Goal: Task Accomplishment & Management: Use online tool/utility

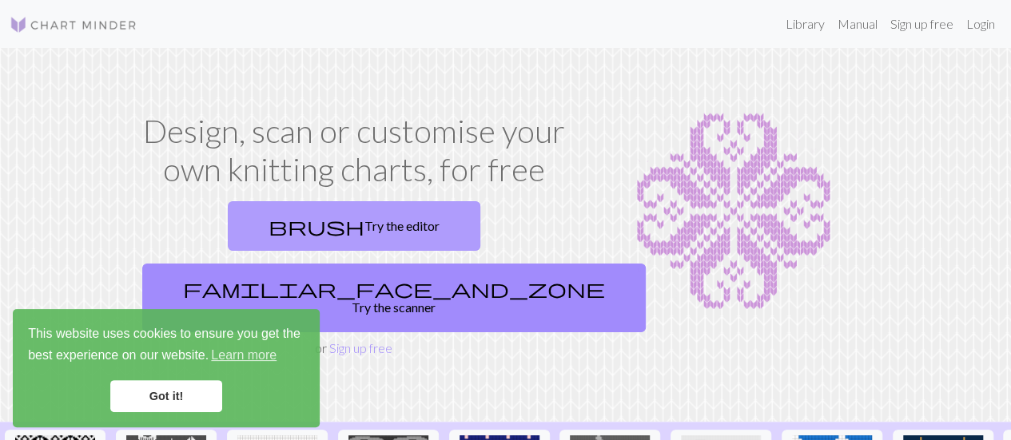
click at [264, 212] on link "brush Try the editor" at bounding box center [354, 226] width 253 height 50
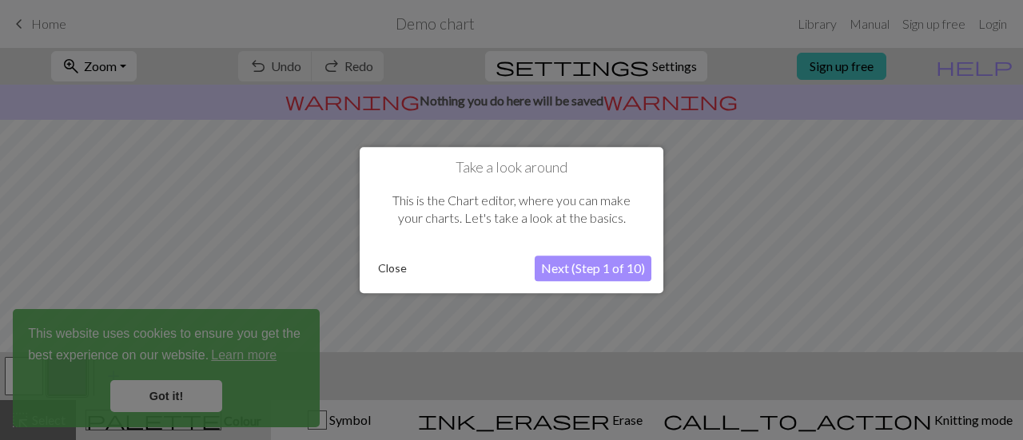
click at [603, 273] on button "Next (Step 1 of 10)" at bounding box center [593, 269] width 117 height 26
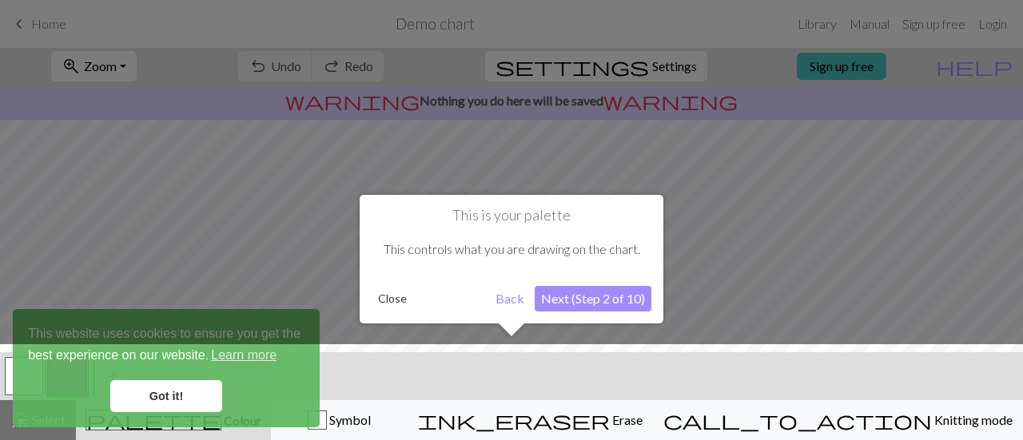
click at [601, 300] on button "Next (Step 2 of 10)" at bounding box center [593, 299] width 117 height 26
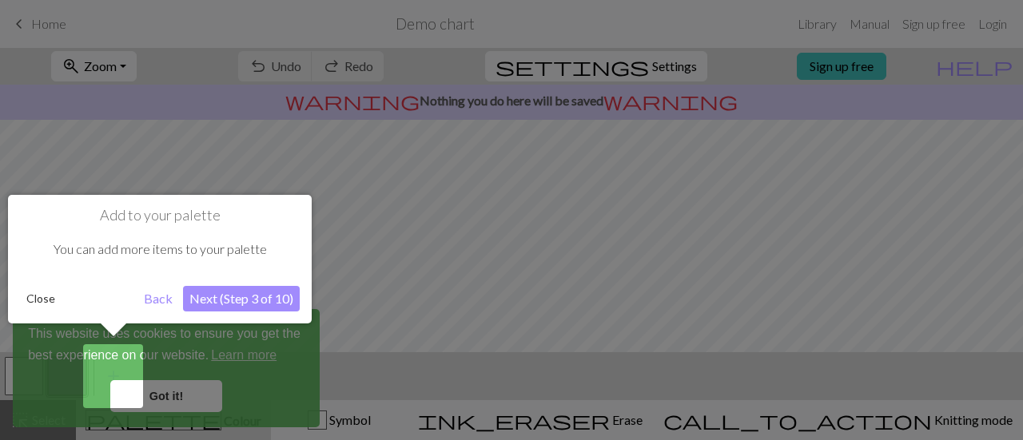
click at [257, 300] on button "Next (Step 3 of 10)" at bounding box center [241, 299] width 117 height 26
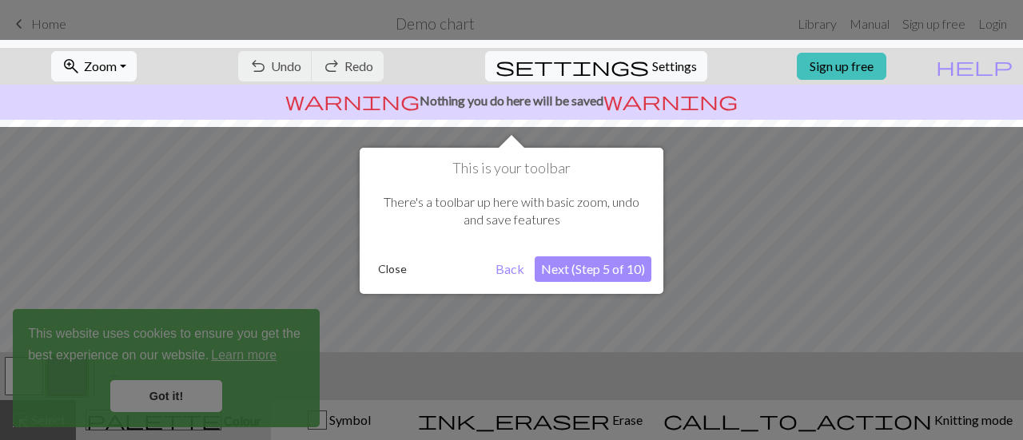
click at [167, 392] on div at bounding box center [511, 220] width 1023 height 440
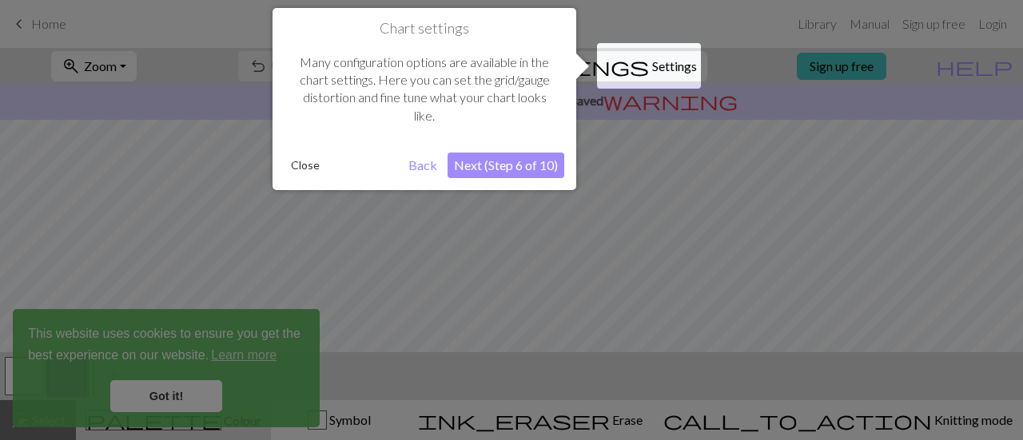
click at [506, 165] on button "Next (Step 6 of 10)" at bounding box center [506, 166] width 117 height 26
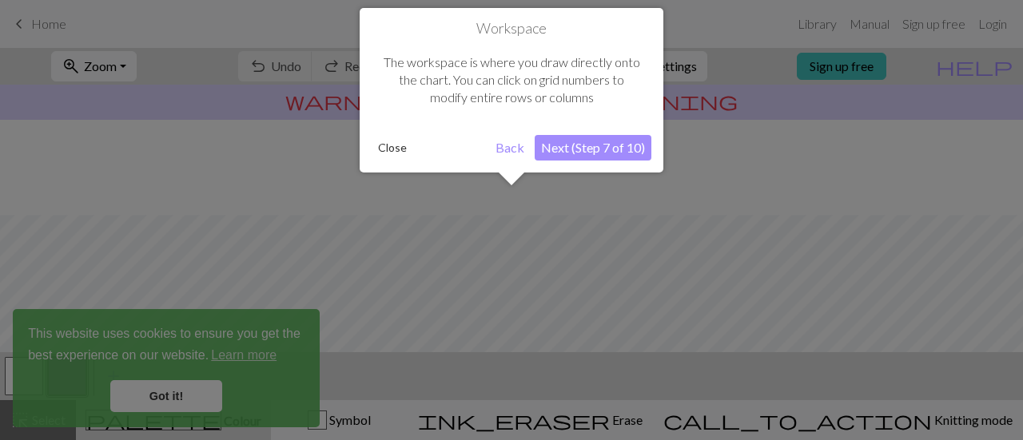
scroll to position [95, 0]
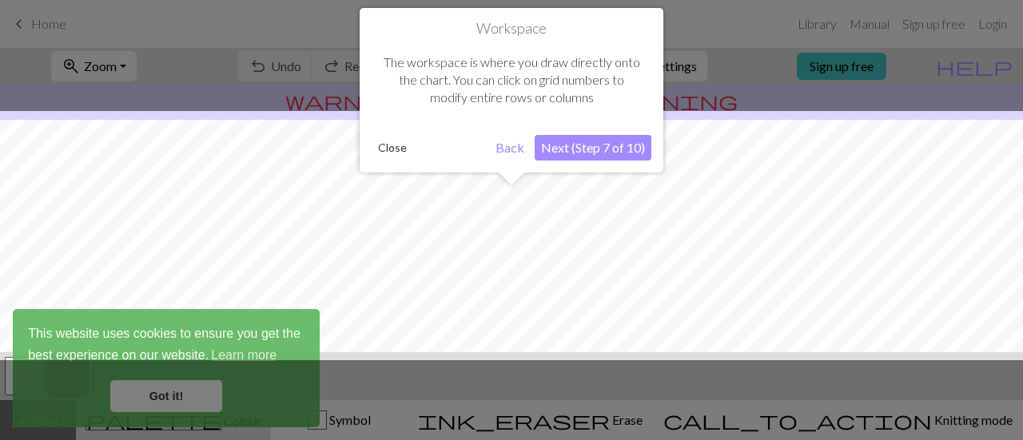
click at [587, 162] on div "Workspace The workspace is where you draw directly onto the chart. You can clic…" at bounding box center [512, 90] width 304 height 165
click at [585, 146] on button "Next (Step 7 of 10)" at bounding box center [593, 148] width 117 height 26
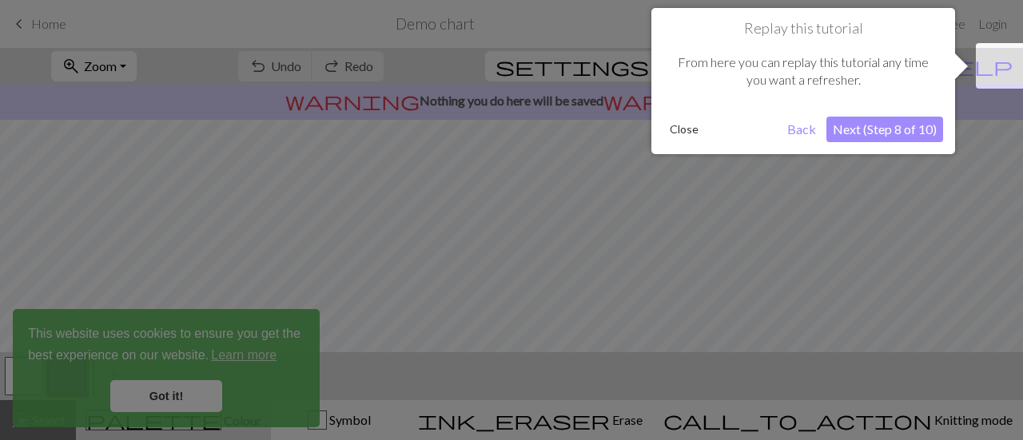
click at [880, 131] on button "Next (Step 8 of 10)" at bounding box center [885, 130] width 117 height 26
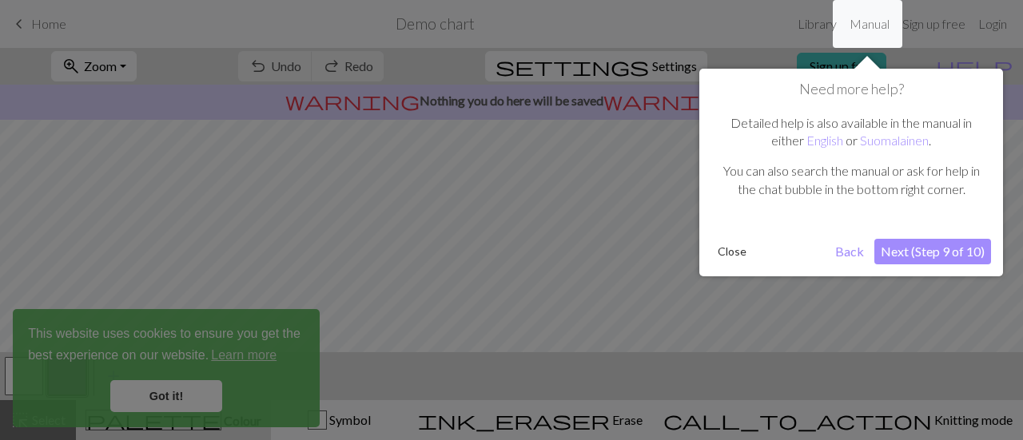
click at [938, 256] on button "Next (Step 9 of 10)" at bounding box center [932, 252] width 117 height 26
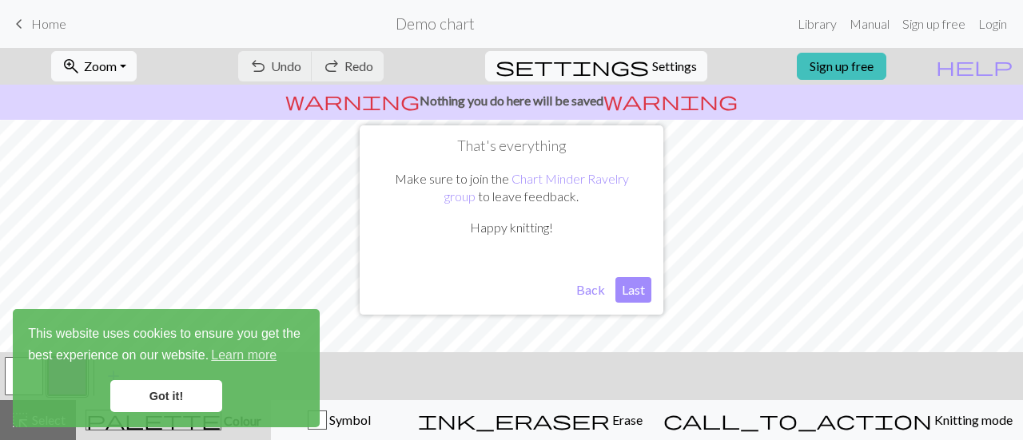
click at [635, 284] on button "Last" at bounding box center [633, 290] width 36 height 26
click at [161, 389] on link "Got it!" at bounding box center [166, 396] width 112 height 32
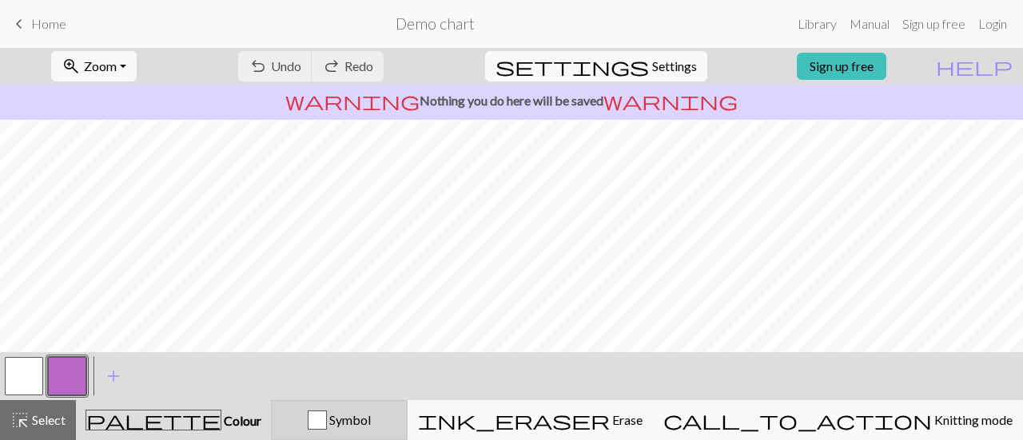
click at [371, 421] on span "Symbol" at bounding box center [349, 419] width 44 height 15
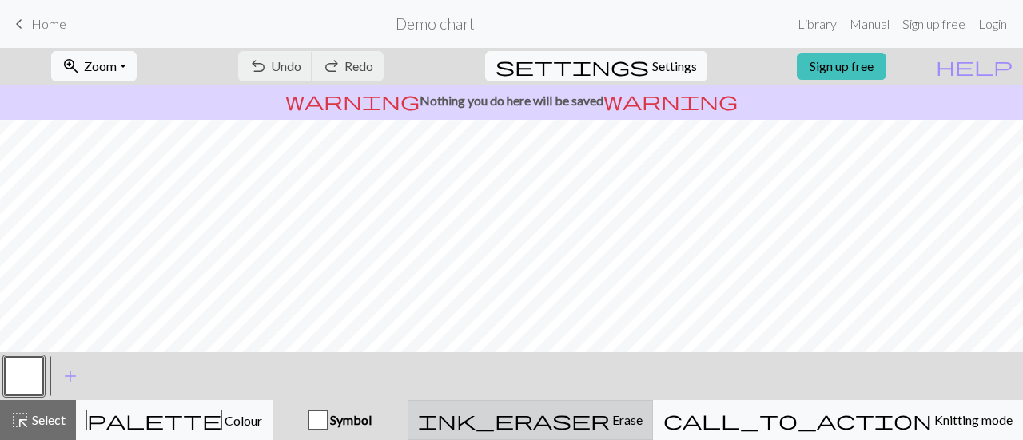
click at [610, 428] on span "ink_eraser" at bounding box center [514, 420] width 192 height 22
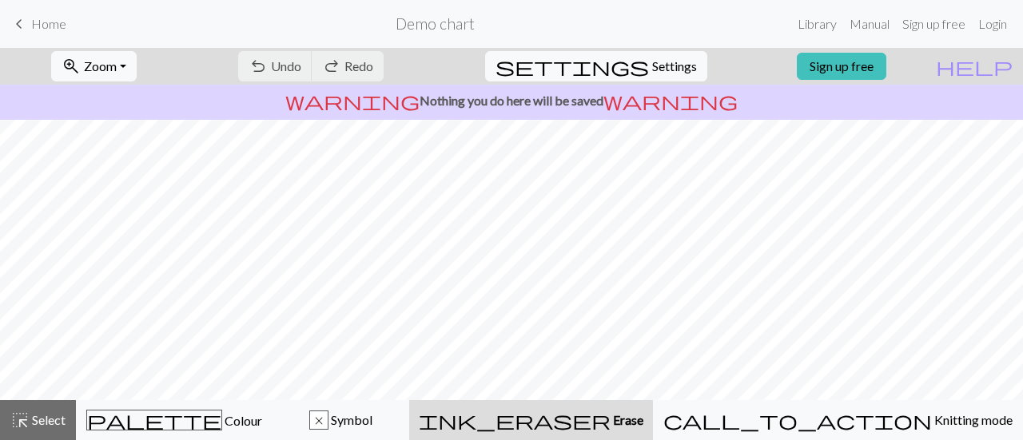
click at [611, 428] on span "ink_eraser" at bounding box center [515, 420] width 192 height 22
click at [643, 419] on span "Erase" at bounding box center [627, 419] width 33 height 15
click at [587, 102] on p "warning Nothing you do here will be saved warning" at bounding box center [511, 100] width 1010 height 19
click at [40, 20] on span "Home" at bounding box center [48, 23] width 35 height 15
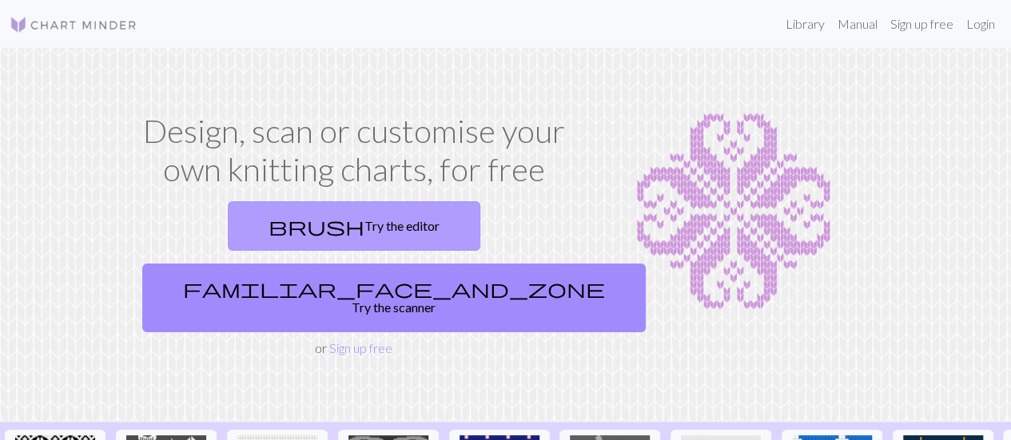
click at [256, 241] on link "brush Try the editor" at bounding box center [354, 226] width 253 height 50
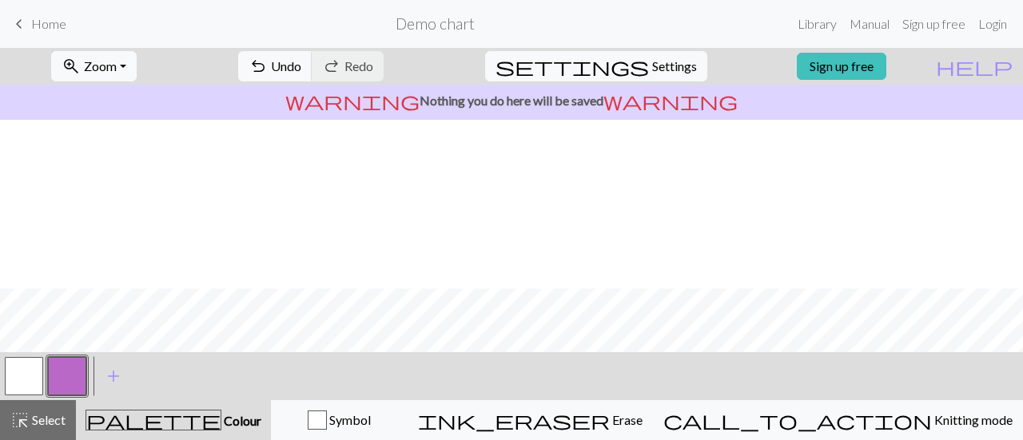
scroll to position [362, 0]
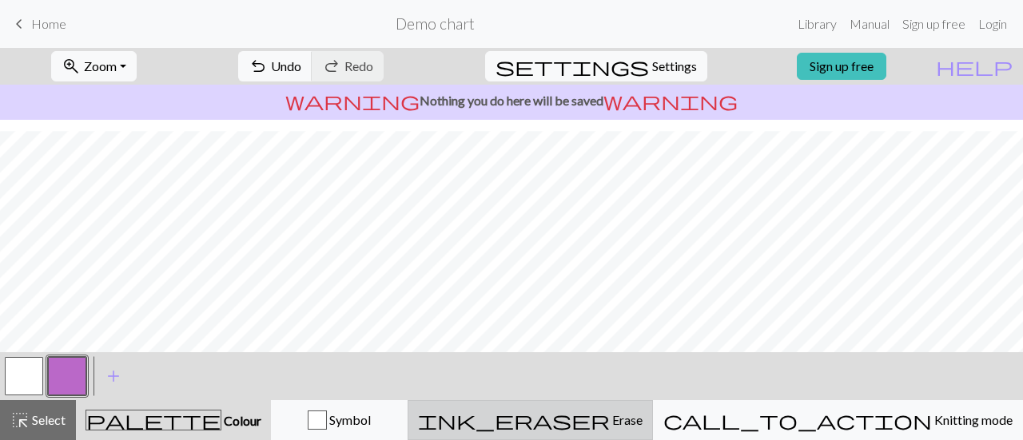
click at [643, 419] on span "Erase" at bounding box center [626, 419] width 33 height 15
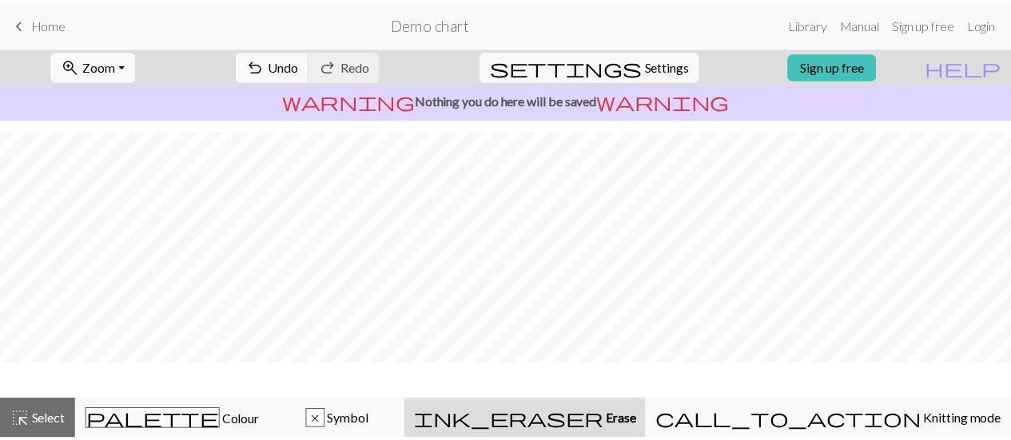
scroll to position [314, 0]
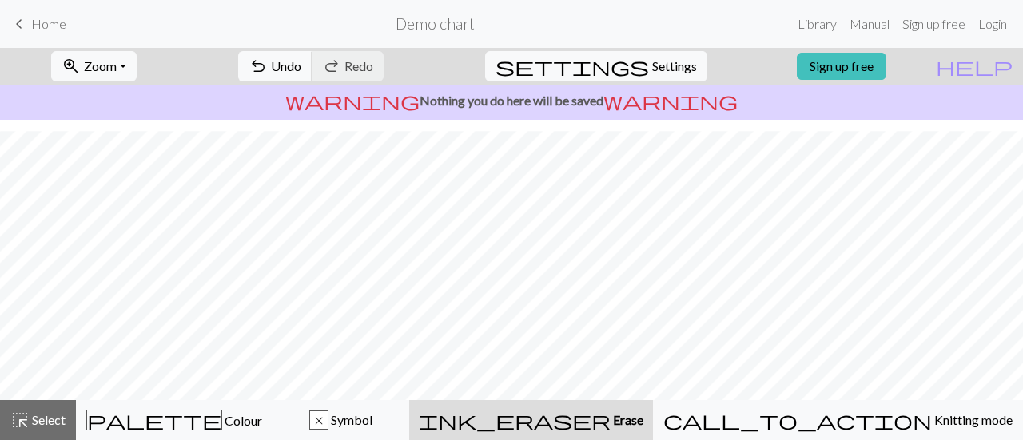
click at [643, 419] on span "Erase" at bounding box center [627, 419] width 33 height 15
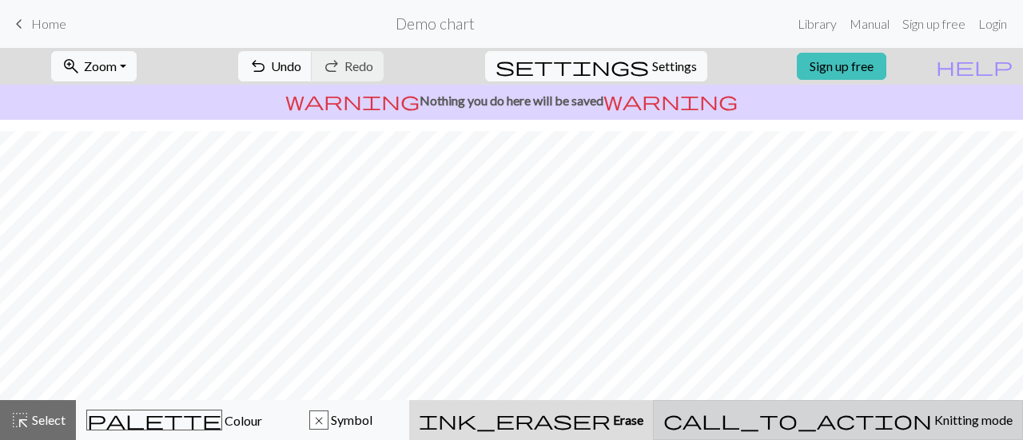
click at [856, 416] on span "call_to_action" at bounding box center [797, 420] width 269 height 22
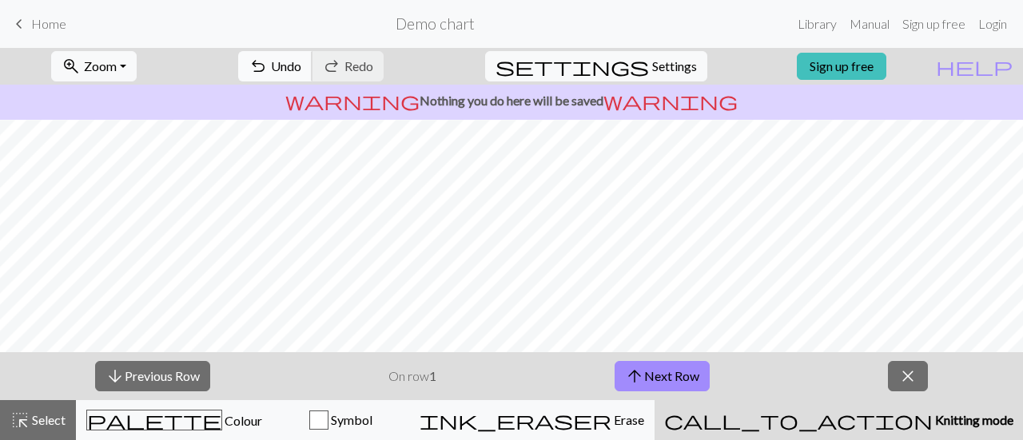
click at [268, 60] on span "undo" at bounding box center [258, 66] width 19 height 22
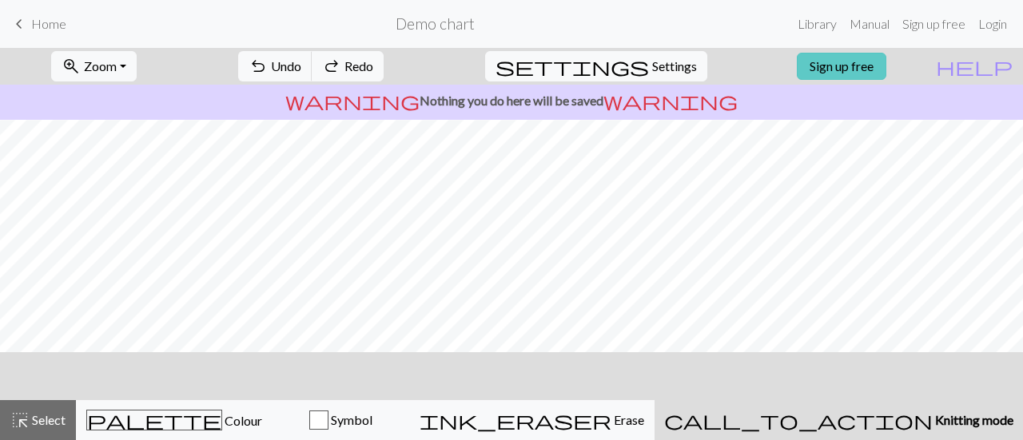
click at [860, 61] on link "Sign up free" at bounding box center [842, 66] width 90 height 27
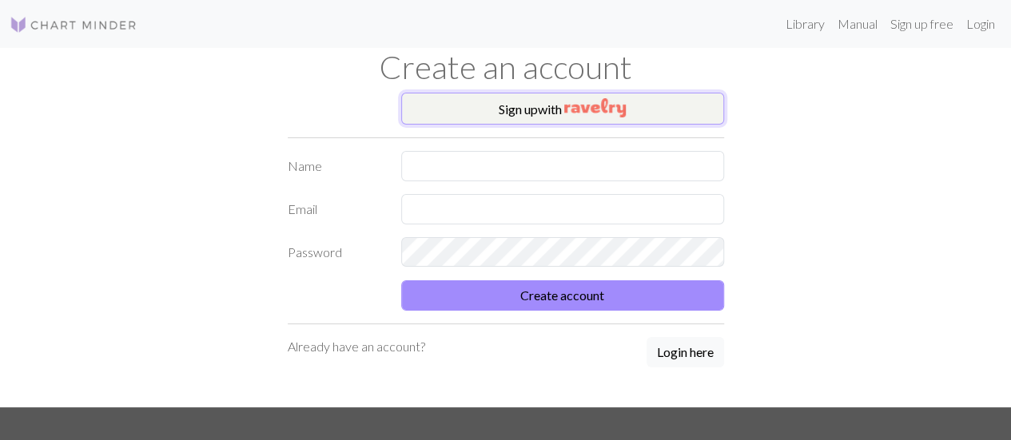
click at [603, 110] on img "button" at bounding box center [595, 107] width 62 height 19
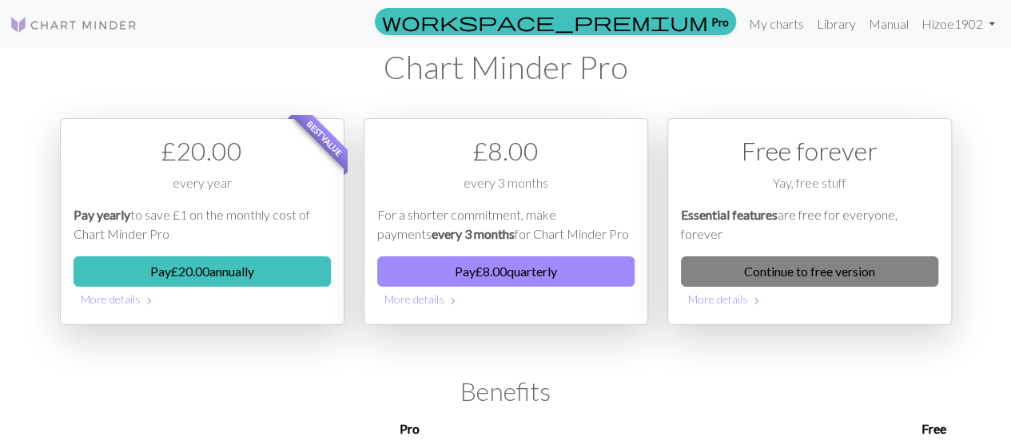
click at [812, 272] on link "Continue to free version" at bounding box center [809, 272] width 257 height 30
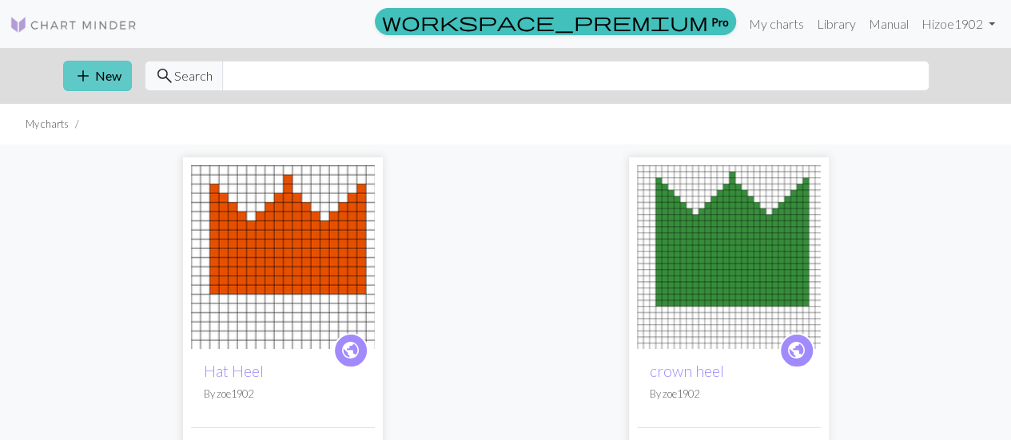
click at [90, 71] on span "add" at bounding box center [83, 76] width 19 height 22
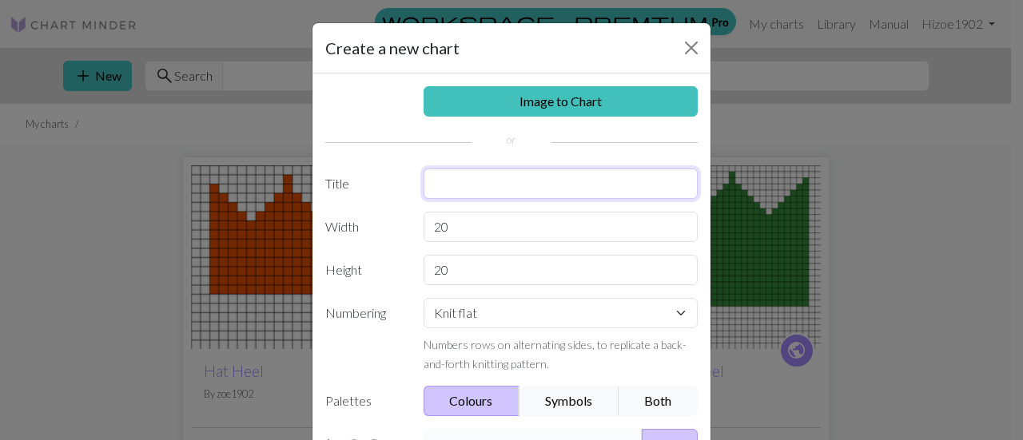
click at [454, 186] on input "text" at bounding box center [561, 184] width 275 height 30
type input "Geo Scarf"
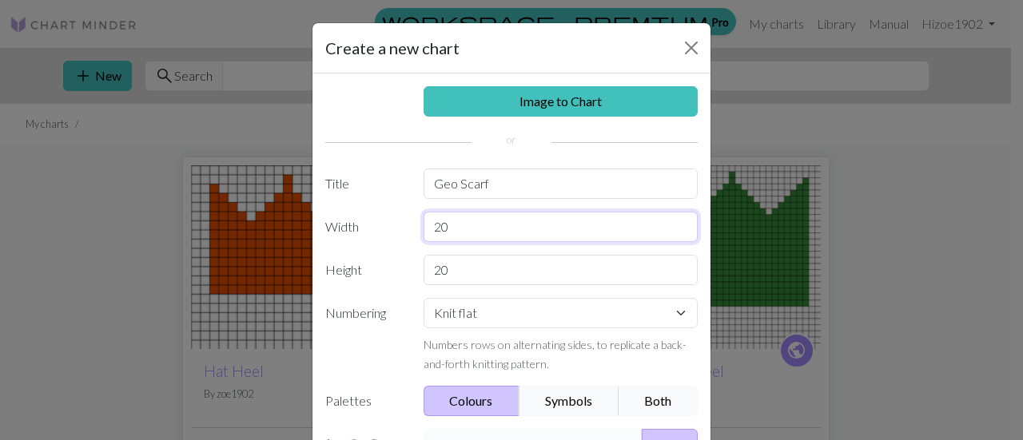
click at [458, 229] on input "20" at bounding box center [561, 227] width 275 height 30
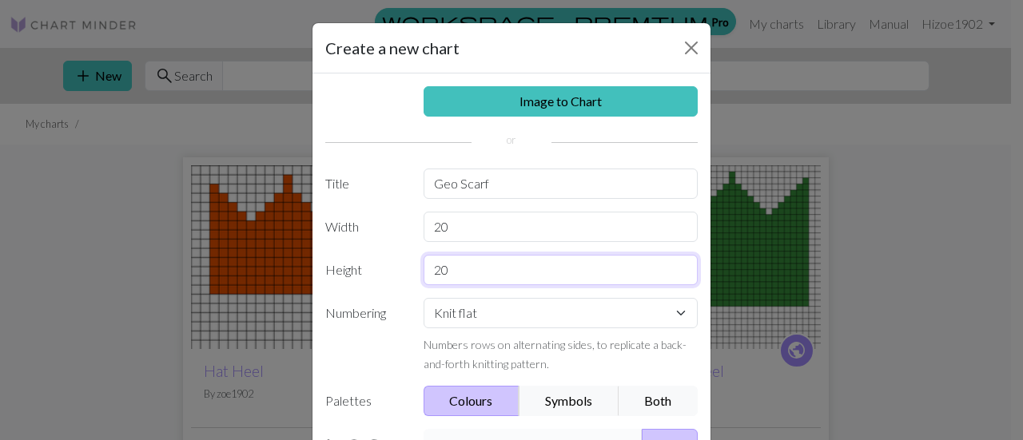
click at [464, 261] on input "20" at bounding box center [561, 270] width 275 height 30
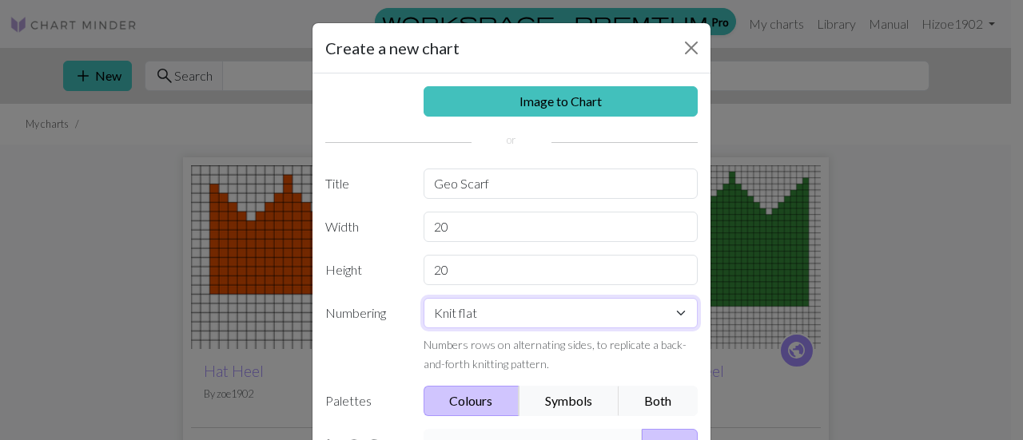
click at [478, 313] on select "Knit flat Knit in the round Lace knitting Cross stitch" at bounding box center [561, 313] width 275 height 30
click at [495, 311] on select "Knit flat Knit in the round Lace knitting Cross stitch" at bounding box center [561, 313] width 275 height 30
click at [559, 394] on button "Symbols" at bounding box center [569, 401] width 101 height 30
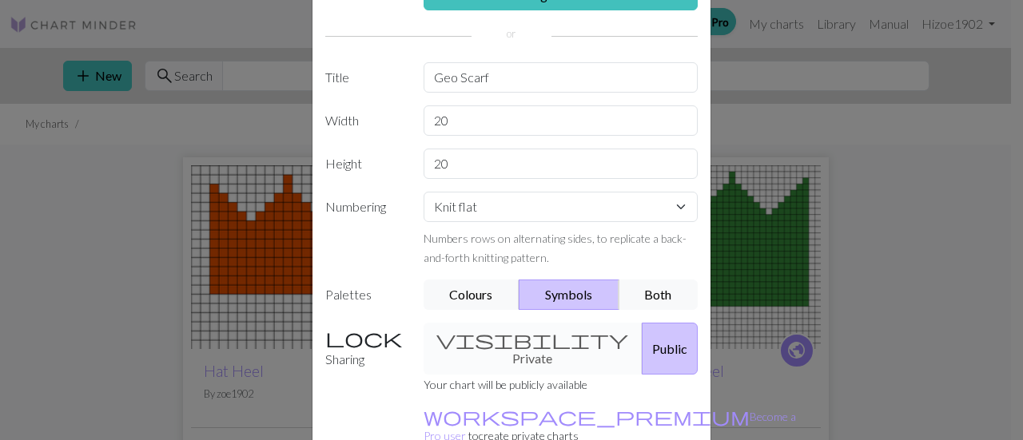
scroll to position [181, 0]
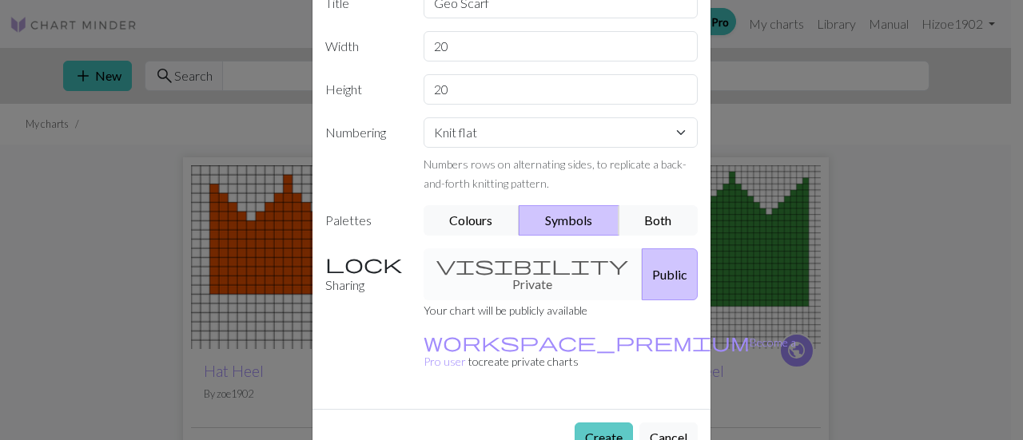
click at [607, 423] on button "Create" at bounding box center [604, 438] width 58 height 30
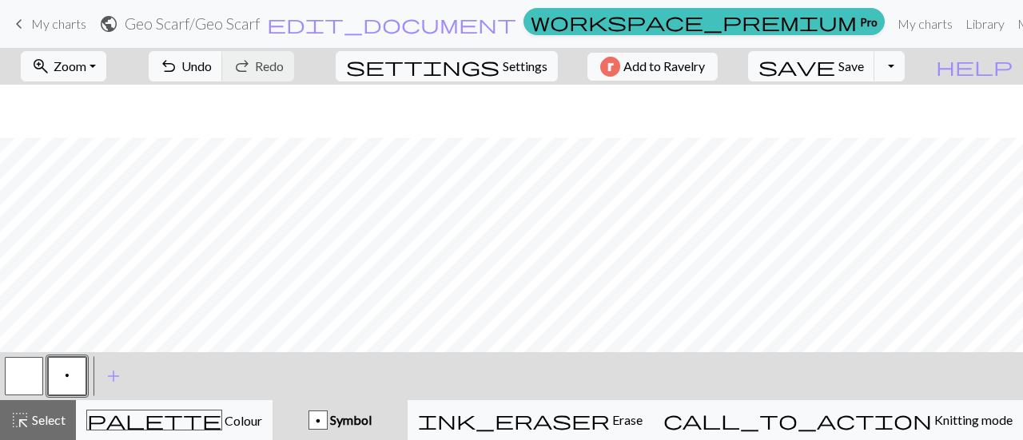
scroll to position [135, 0]
click at [398, 416] on div "p Symbol" at bounding box center [340, 420] width 116 height 19
click at [107, 377] on span "add" at bounding box center [113, 376] width 19 height 22
click at [104, 375] on button "button" at bounding box center [110, 376] width 38 height 38
click at [111, 373] on button "button" at bounding box center [110, 376] width 38 height 38
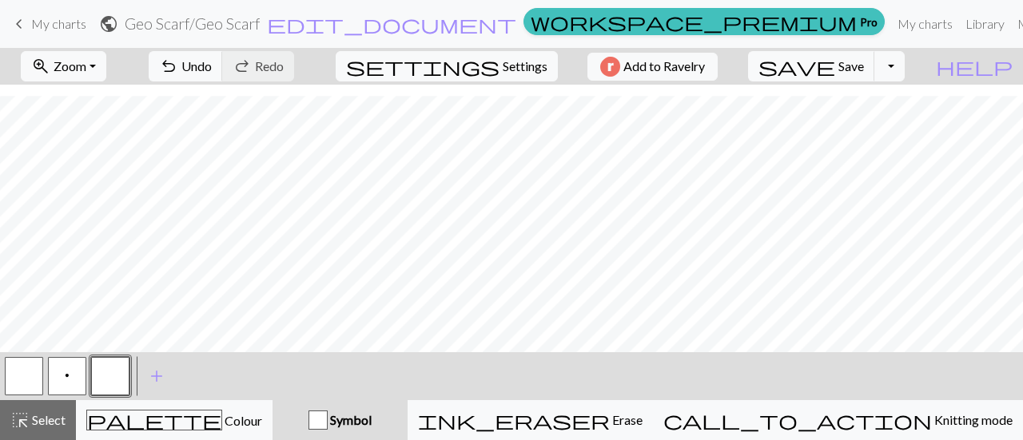
click at [111, 373] on div "Edit symbol Name d f g h j k p s t F H J O P T / | 0 1 2 3 4 5 6 7 8 9 e m n G …" at bounding box center [511, 220] width 1023 height 440
click at [104, 375] on button "button" at bounding box center [110, 376] width 38 height 38
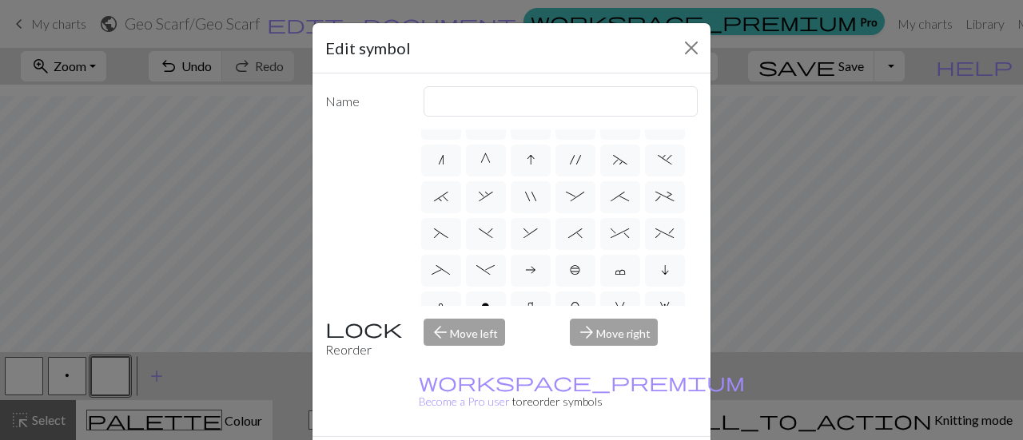
scroll to position [191, 0]
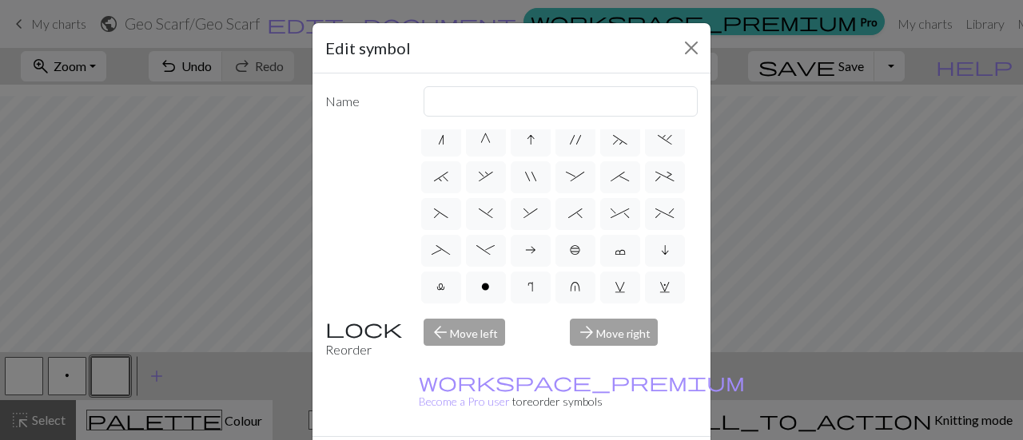
click at [659, 110] on span "m" at bounding box center [664, 103] width 10 height 13
click at [659, 285] on input "m" at bounding box center [664, 290] width 10 height 10
radio input "true"
type input "m1"
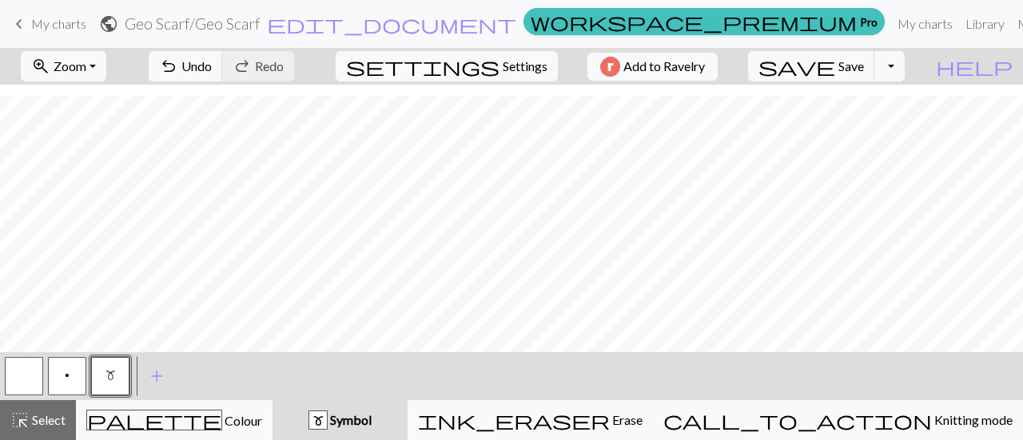
click at [64, 375] on button "p" at bounding box center [67, 376] width 38 height 38
click at [153, 380] on span "add" at bounding box center [156, 376] width 19 height 22
click at [160, 374] on button "button" at bounding box center [153, 376] width 38 height 38
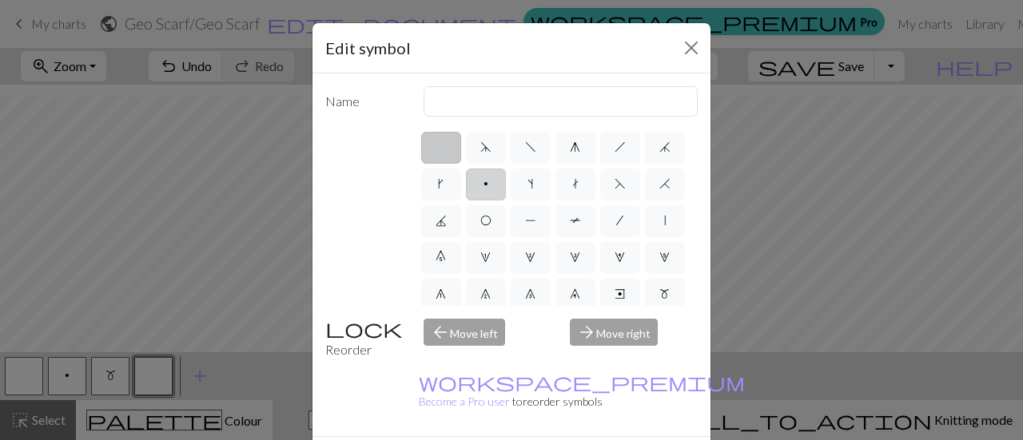
click at [506, 191] on label "p" at bounding box center [486, 185] width 40 height 32
click at [494, 185] on input "p" at bounding box center [489, 179] width 10 height 10
radio input "true"
type input "purl"
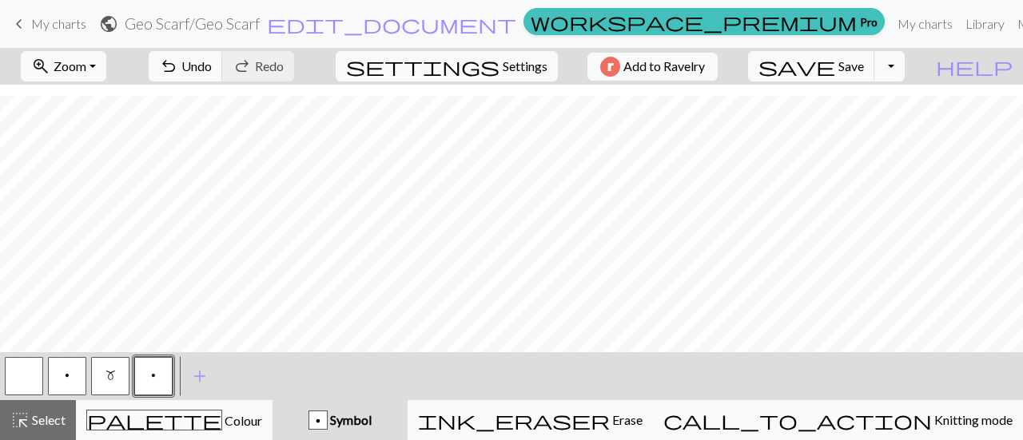
click at [147, 370] on button "p" at bounding box center [153, 376] width 38 height 38
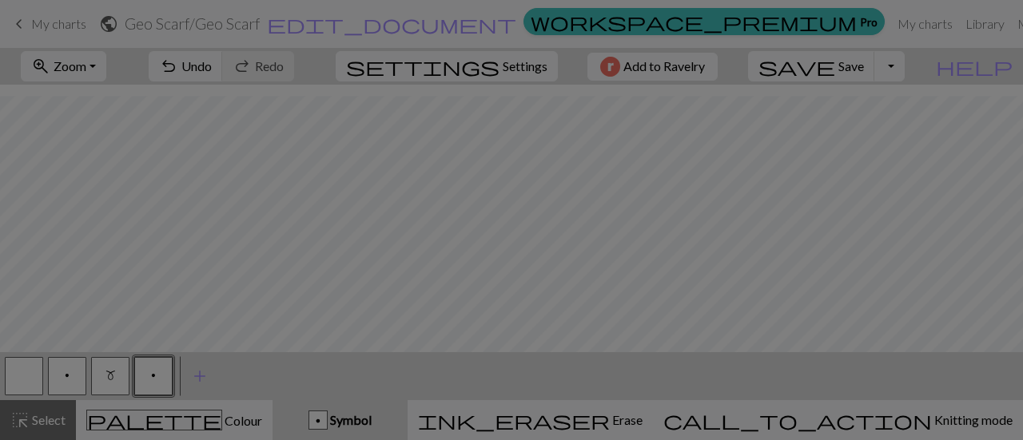
click at [147, 370] on div "Edit symbol Name purl d f g h j k p s t F H J O P T / | 0 1 2 3 4 5 6 7 8 9 e m…" at bounding box center [511, 220] width 1023 height 440
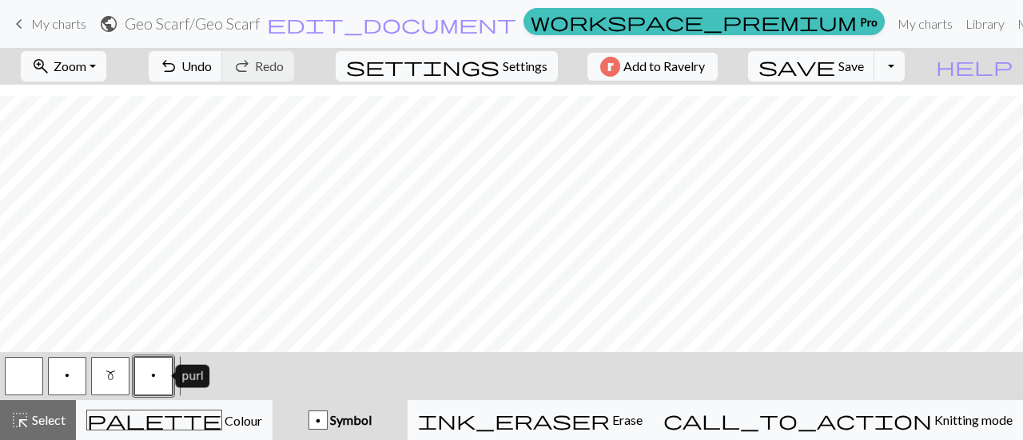
click at [160, 376] on button "p" at bounding box center [153, 376] width 38 height 38
click at [160, 376] on div "Edit symbol Name purl d f g h j k p s t F H J O P T / | 0 1 2 3 4 5 6 7 8 9 e m…" at bounding box center [511, 220] width 1023 height 440
click at [66, 376] on span "p" at bounding box center [67, 375] width 5 height 13
click at [22, 373] on button "button" at bounding box center [24, 376] width 38 height 38
click at [32, 372] on button "button" at bounding box center [24, 376] width 38 height 38
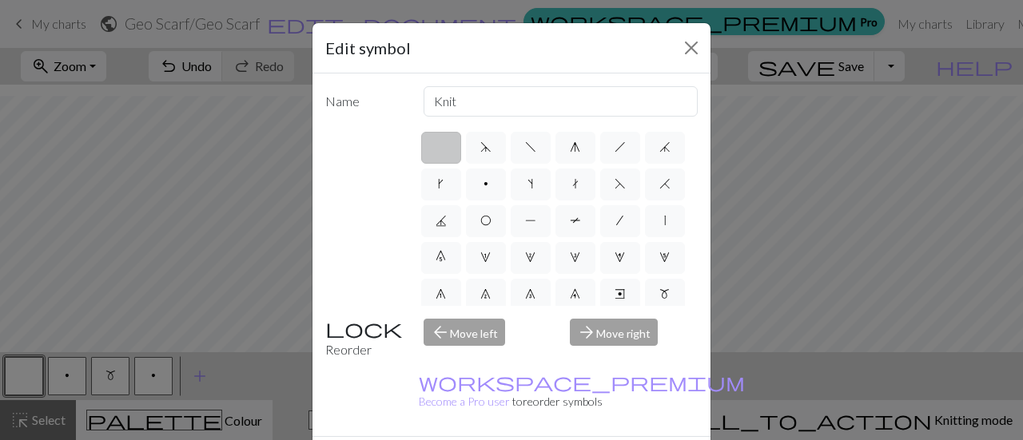
click at [433, 151] on label at bounding box center [441, 148] width 40 height 32
click at [441, 148] on input "radio" at bounding box center [446, 142] width 10 height 10
click at [480, 154] on label "d" at bounding box center [486, 148] width 40 height 32
click at [480, 148] on input "d" at bounding box center [485, 142] width 10 height 10
radio input "true"
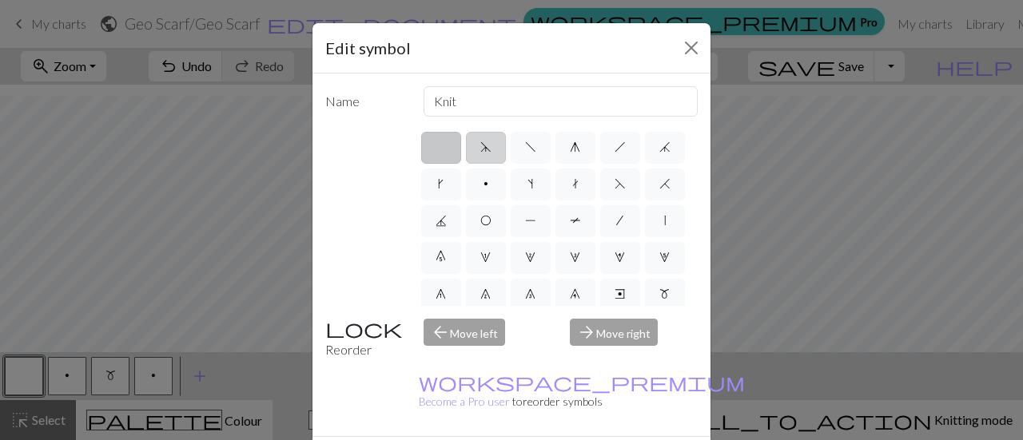
type input "sk2p"
click at [480, 154] on label "d" at bounding box center [486, 148] width 40 height 32
click at [480, 148] on input "d" at bounding box center [485, 142] width 10 height 10
click at [480, 154] on label "d" at bounding box center [486, 148] width 40 height 32
click at [480, 148] on input "d" at bounding box center [485, 142] width 10 height 10
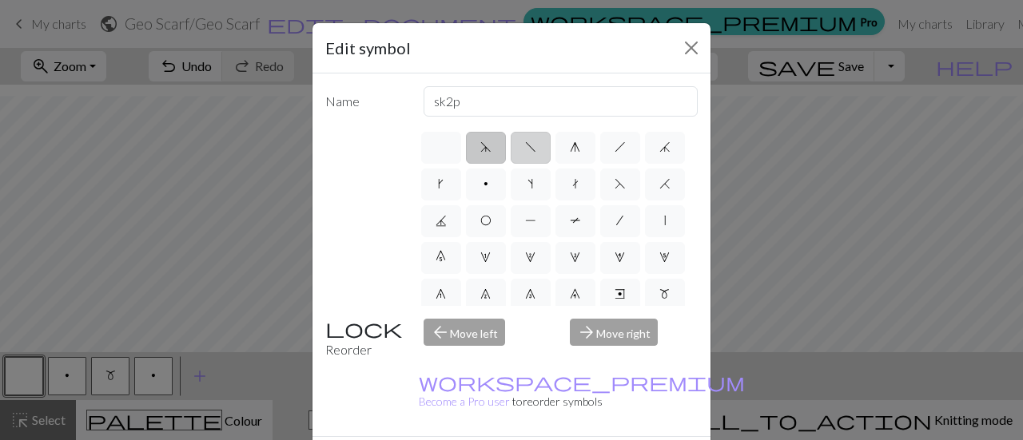
click at [525, 146] on span "f" at bounding box center [530, 147] width 11 height 13
click at [525, 146] on input "f" at bounding box center [530, 142] width 10 height 10
radio input "true"
type input "left leaning decrease"
click at [570, 146] on span "g" at bounding box center [575, 147] width 10 height 13
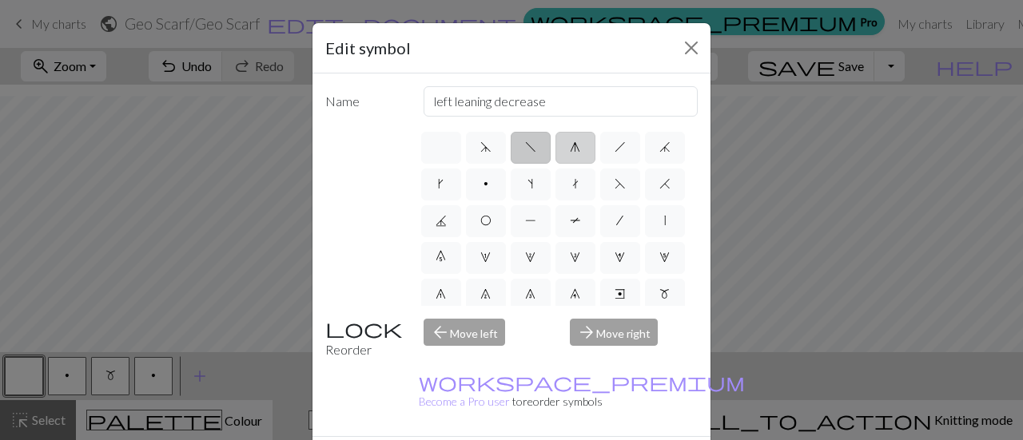
click at [570, 146] on input "g" at bounding box center [575, 142] width 10 height 10
radio input "true"
type input "sk2p"
click at [619, 148] on label "h" at bounding box center [620, 148] width 40 height 32
click at [619, 148] on input "h" at bounding box center [620, 142] width 10 height 10
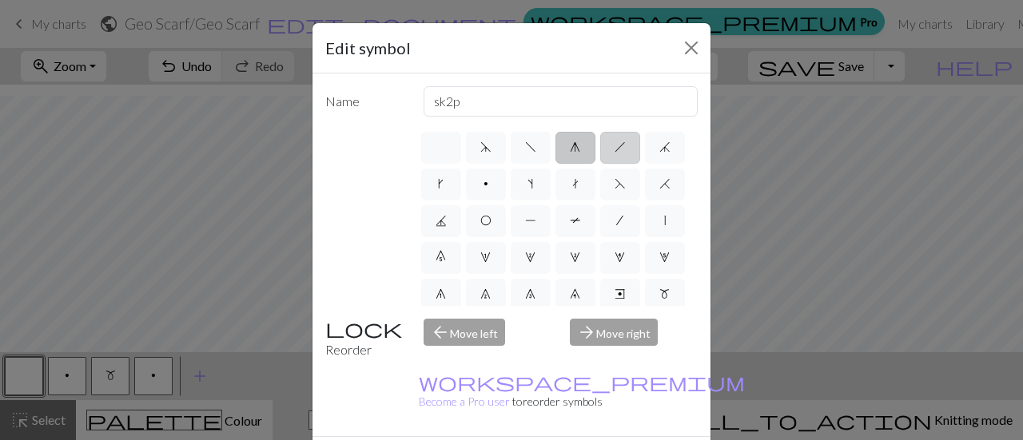
radio input "true"
type input "right leaning decrease"
click at [645, 164] on label "j" at bounding box center [665, 148] width 40 height 32
click at [659, 148] on input "j" at bounding box center [664, 142] width 10 height 10
radio input "true"
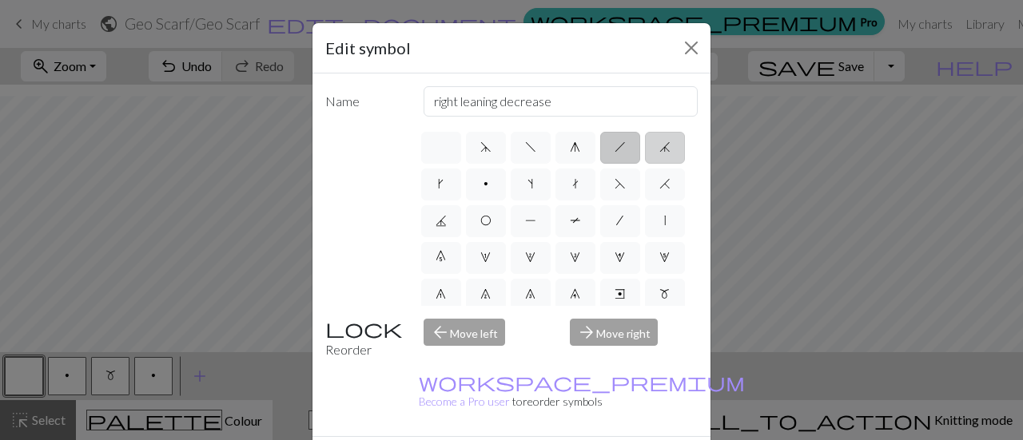
type input "k3tog"
click at [461, 190] on label "k" at bounding box center [441, 185] width 40 height 32
click at [448, 185] on input "k" at bounding box center [443, 179] width 10 height 10
radio input "true"
type input "right leaning increase"
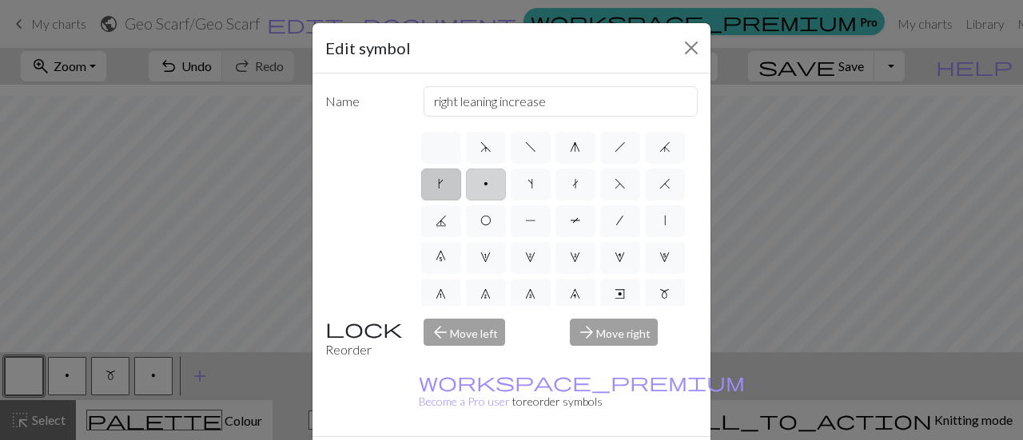
click at [506, 194] on label "p" at bounding box center [486, 185] width 40 height 32
click at [494, 185] on input "p" at bounding box center [489, 179] width 10 height 10
radio input "true"
type input "purl"
click at [551, 191] on label "s" at bounding box center [531, 185] width 40 height 32
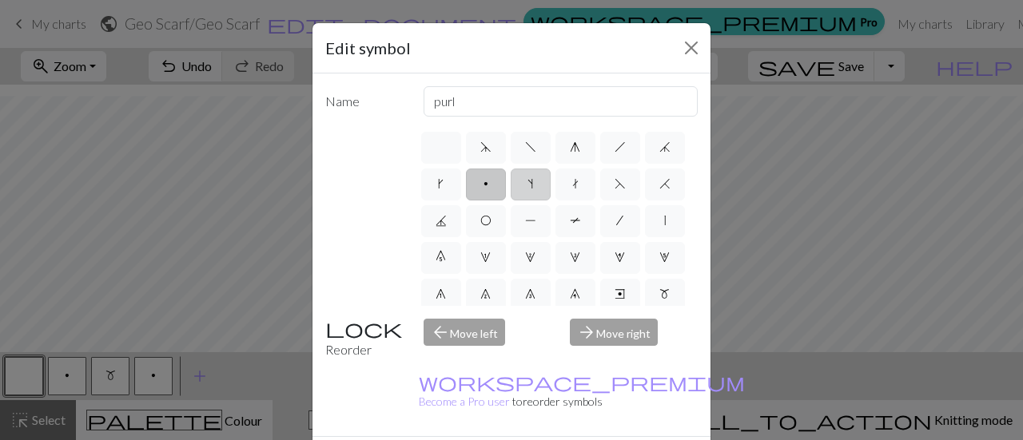
click at [538, 185] on input "s" at bounding box center [533, 179] width 10 height 10
radio input "true"
type input "increase one left leaning"
click at [579, 188] on span "t" at bounding box center [575, 183] width 6 height 13
click at [583, 185] on input "t" at bounding box center [577, 179] width 10 height 10
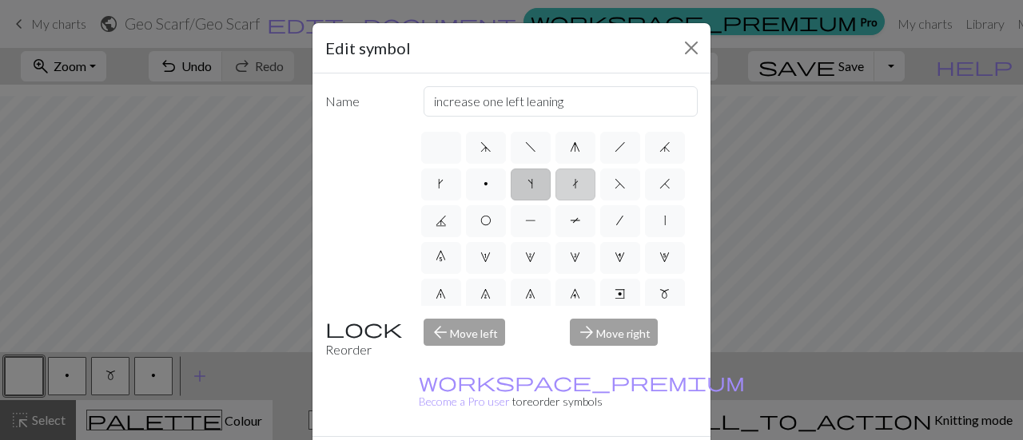
radio input "true"
type input "ktbl"
click at [600, 201] on label "F" at bounding box center [620, 185] width 40 height 32
click at [615, 185] on input "F" at bounding box center [620, 179] width 10 height 10
radio input "true"
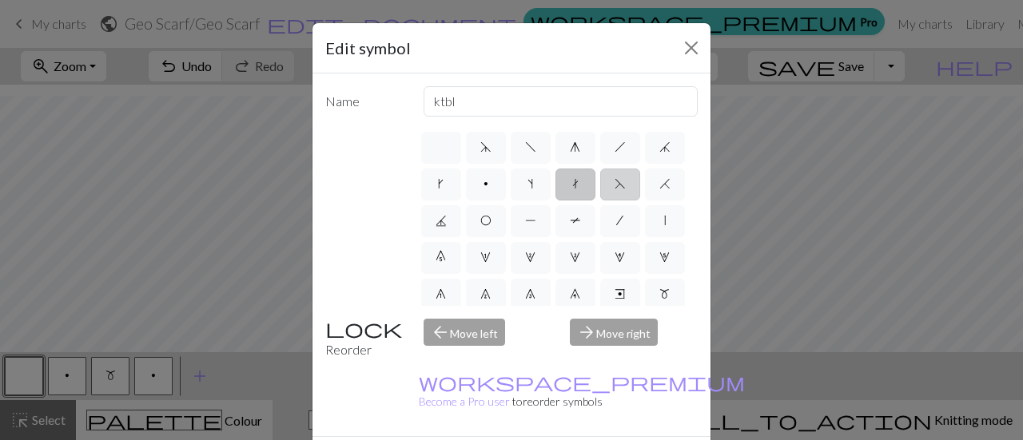
type input "ssk"
click at [645, 201] on label "H" at bounding box center [665, 185] width 40 height 32
click at [659, 185] on input "H" at bounding box center [664, 179] width 10 height 10
radio input "true"
type input "k2tog"
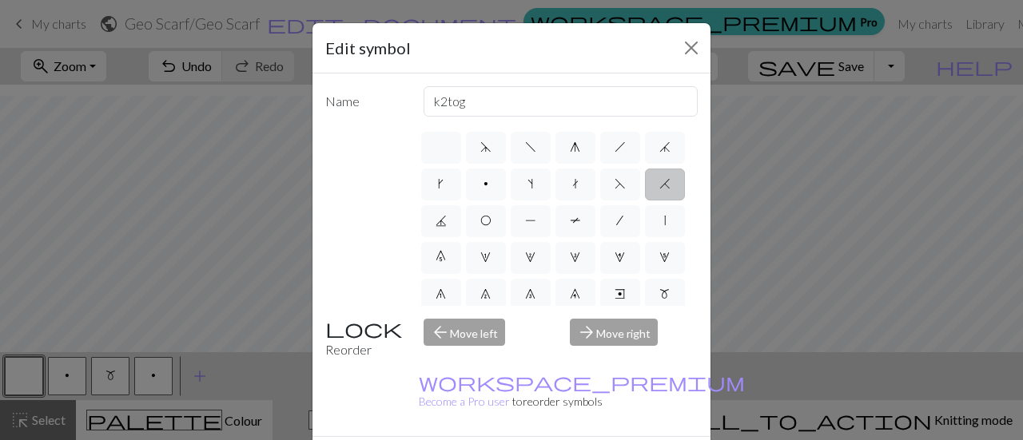
click at [659, 190] on span "H" at bounding box center [664, 183] width 11 height 13
click at [659, 185] on input "H" at bounding box center [664, 179] width 10 height 10
click at [659, 190] on span "H" at bounding box center [664, 183] width 11 height 13
click at [659, 185] on input "H" at bounding box center [664, 179] width 10 height 10
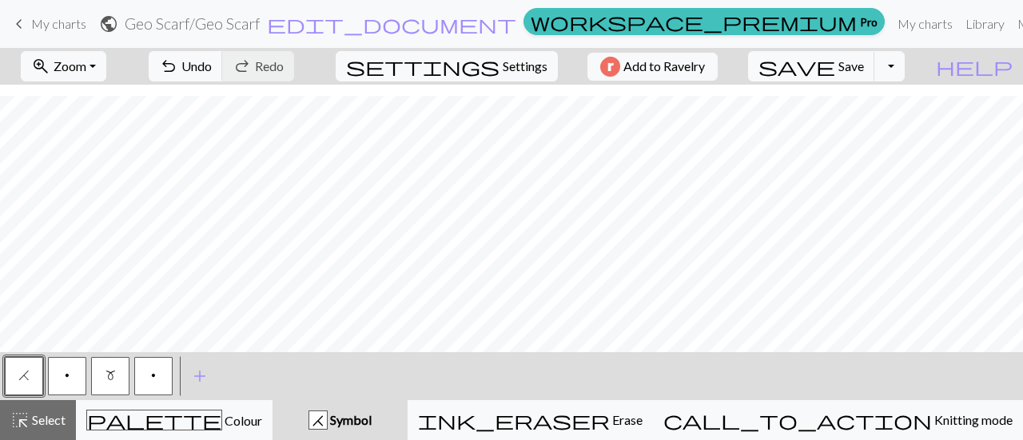
click at [70, 376] on button "p" at bounding box center [67, 376] width 38 height 38
click at [196, 376] on span "add" at bounding box center [199, 376] width 19 height 22
click at [212, 371] on button "button" at bounding box center [196, 376] width 38 height 38
click at [212, 371] on div "Edit symbol Name d f g h j k p s t F H J O P T / | 0 1 2 3 4 5 6 7 8 9 e m n G …" at bounding box center [511, 220] width 1023 height 440
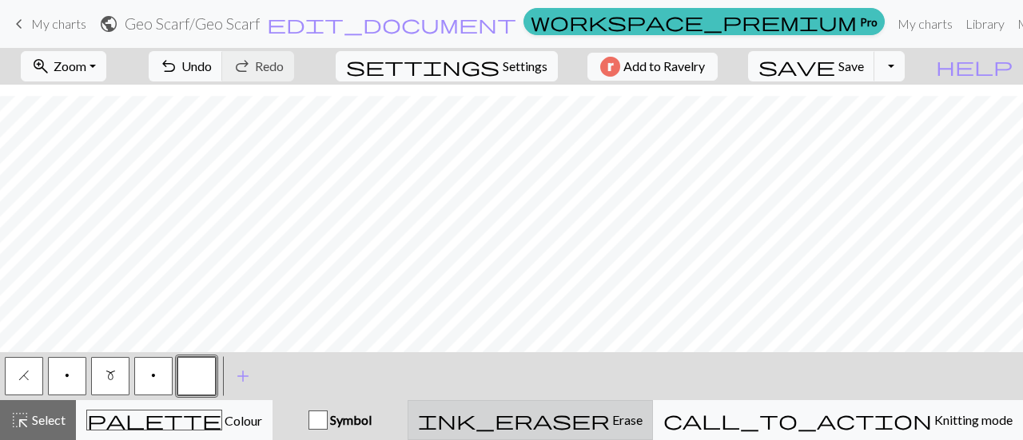
click at [643, 412] on span "Erase" at bounding box center [626, 419] width 33 height 15
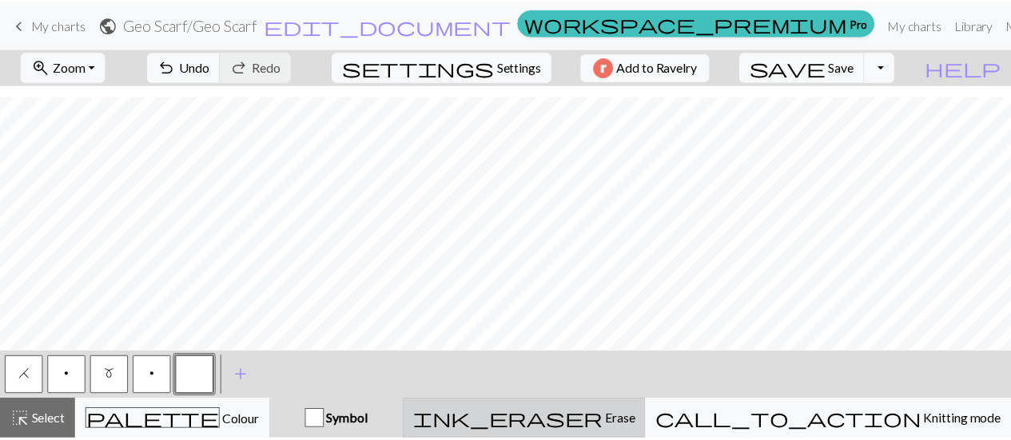
scroll to position [87, 0]
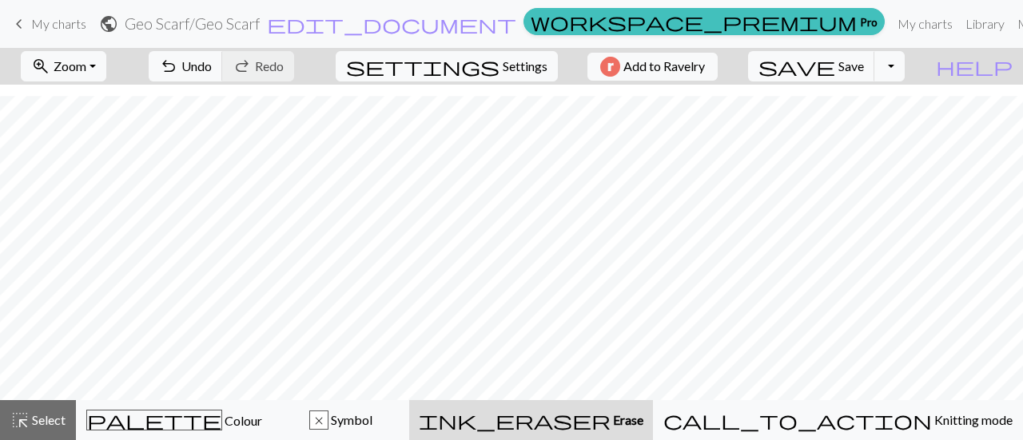
click at [643, 412] on span "Erase" at bounding box center [627, 419] width 33 height 15
click at [223, 57] on button "undo Undo Undo" at bounding box center [186, 66] width 74 height 30
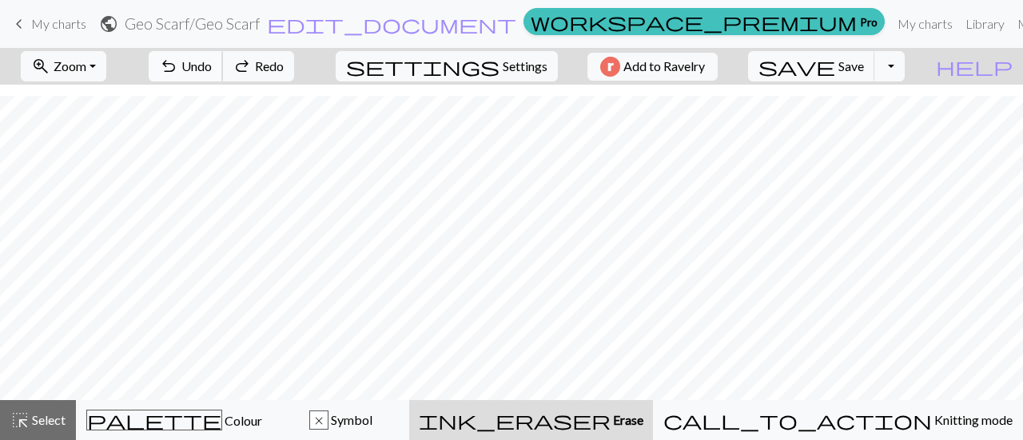
click at [223, 57] on button "undo Undo Undo" at bounding box center [186, 66] width 74 height 30
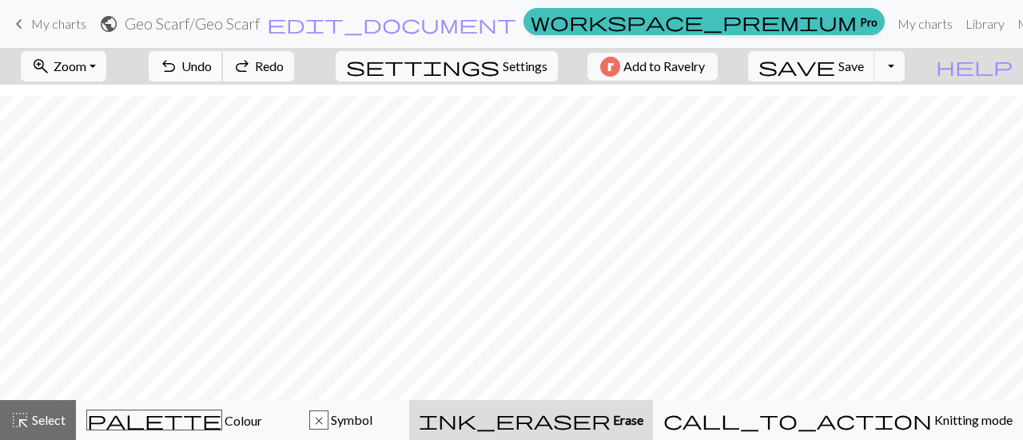
click at [212, 68] on span "Undo" at bounding box center [196, 65] width 30 height 15
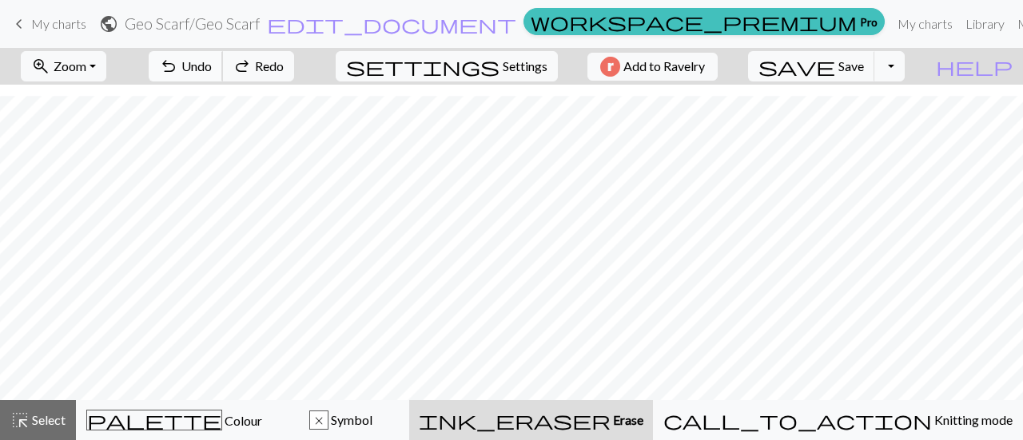
click at [212, 68] on span "Undo" at bounding box center [196, 65] width 30 height 15
click at [223, 71] on button "undo Undo Undo" at bounding box center [186, 66] width 74 height 30
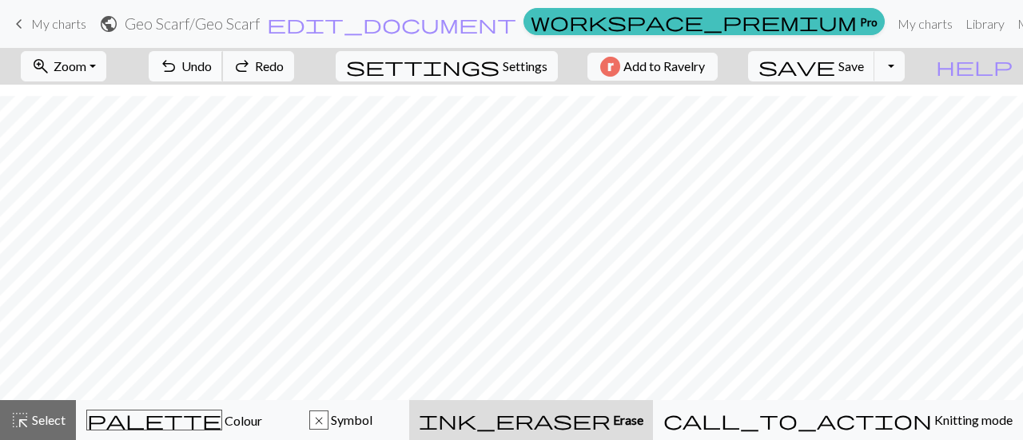
click at [223, 71] on button "undo Undo Undo" at bounding box center [186, 66] width 74 height 30
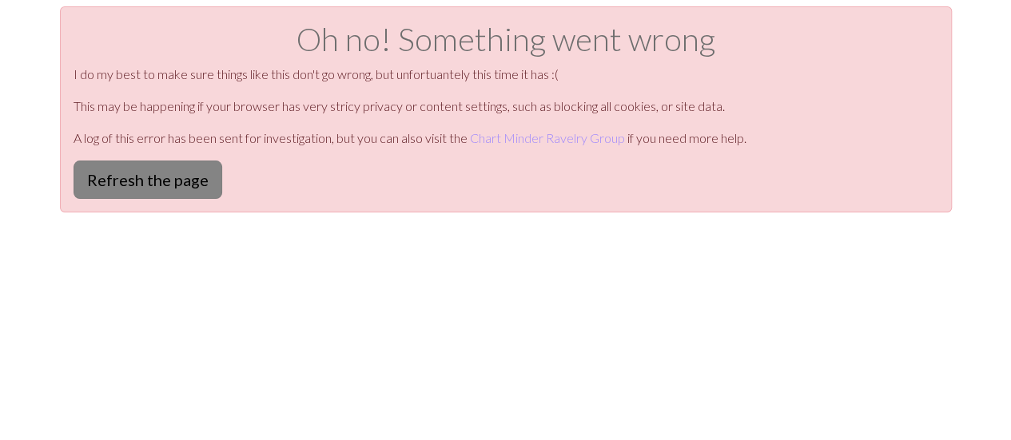
click at [107, 186] on button "Refresh the page" at bounding box center [148, 180] width 149 height 38
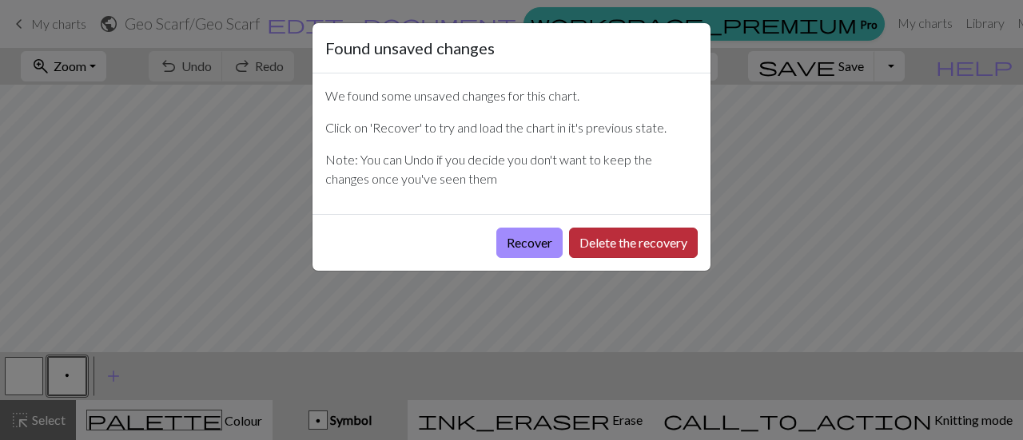
click at [622, 242] on button "Delete the recovery" at bounding box center [633, 243] width 129 height 30
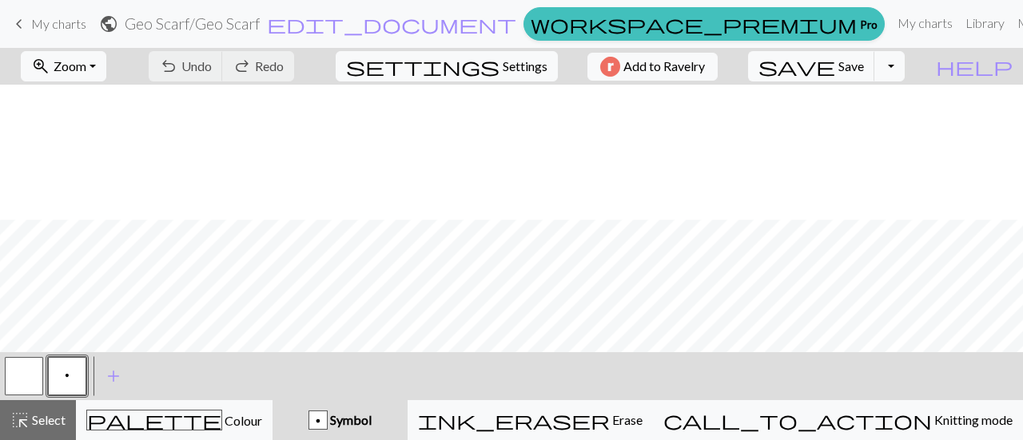
scroll to position [135, 0]
click at [114, 378] on span "add" at bounding box center [113, 376] width 19 height 22
click at [106, 370] on button "button" at bounding box center [110, 376] width 38 height 38
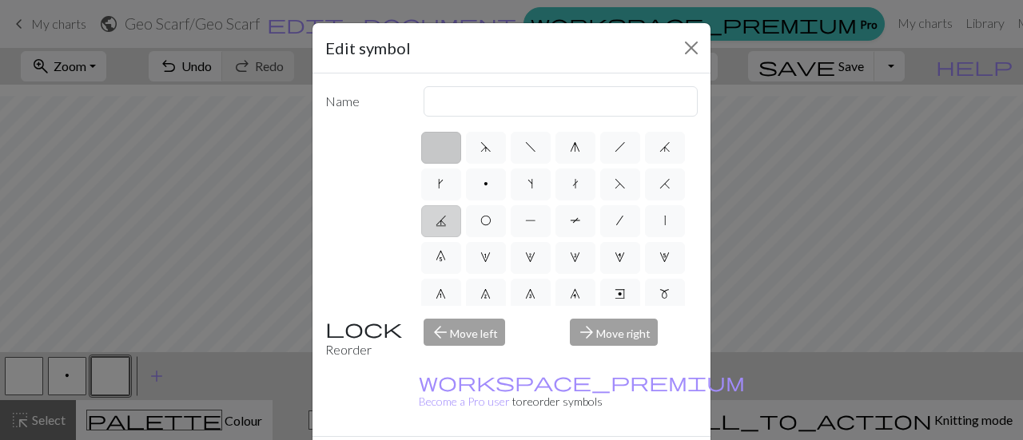
click at [447, 221] on span "J" at bounding box center [441, 220] width 11 height 13
click at [446, 221] on input "J" at bounding box center [441, 216] width 10 height 10
radio input "true"
type input "p3tog"
click at [645, 201] on label "H" at bounding box center [665, 185] width 40 height 32
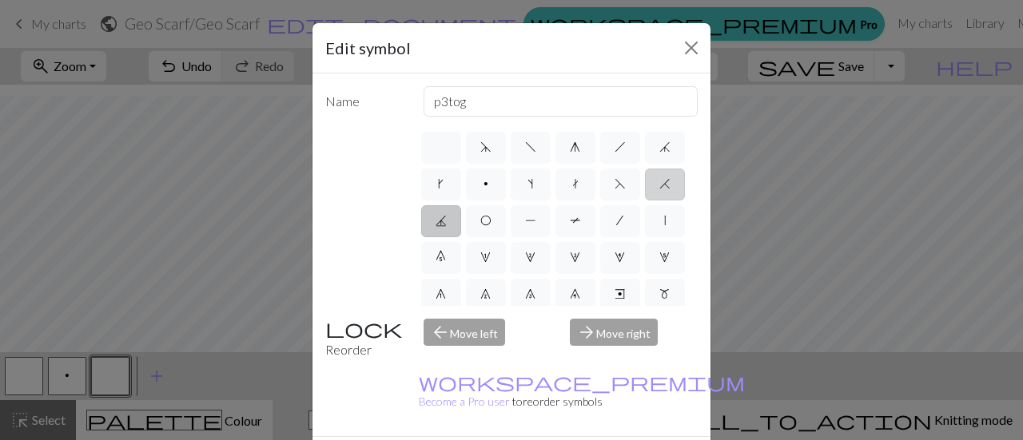
click at [659, 185] on input "H" at bounding box center [664, 179] width 10 height 10
radio input "true"
type input "k2tog"
click at [645, 201] on label "H" at bounding box center [665, 185] width 40 height 32
click at [659, 185] on input "H" at bounding box center [664, 179] width 10 height 10
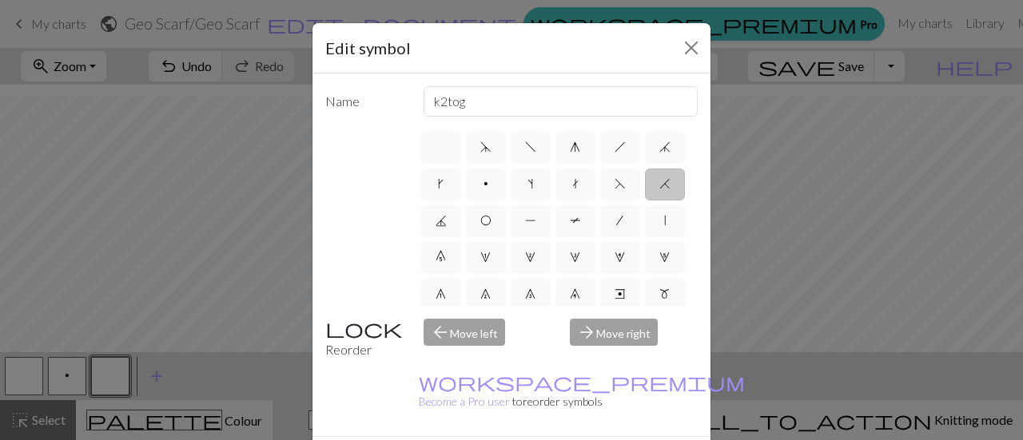
click at [645, 201] on label "H" at bounding box center [665, 185] width 40 height 32
click at [659, 185] on input "H" at bounding box center [664, 179] width 10 height 10
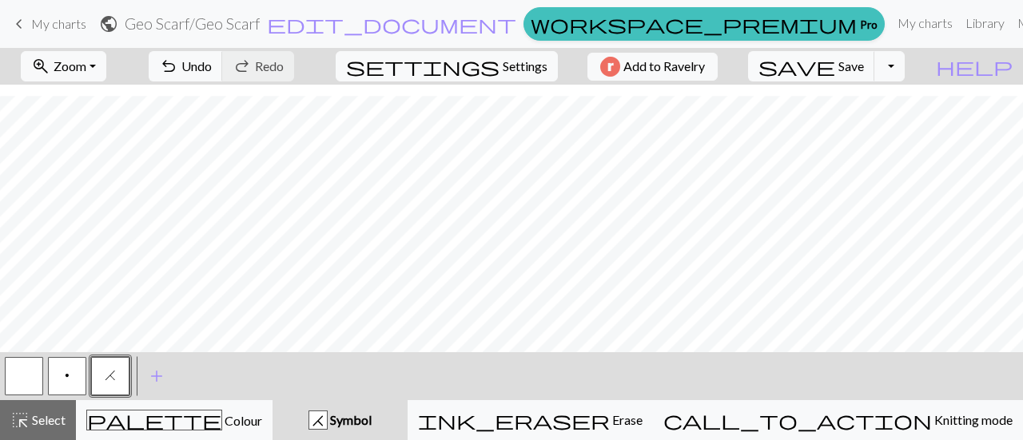
click at [15, 367] on button "button" at bounding box center [24, 376] width 38 height 38
click at [33, 378] on button "button" at bounding box center [24, 376] width 38 height 38
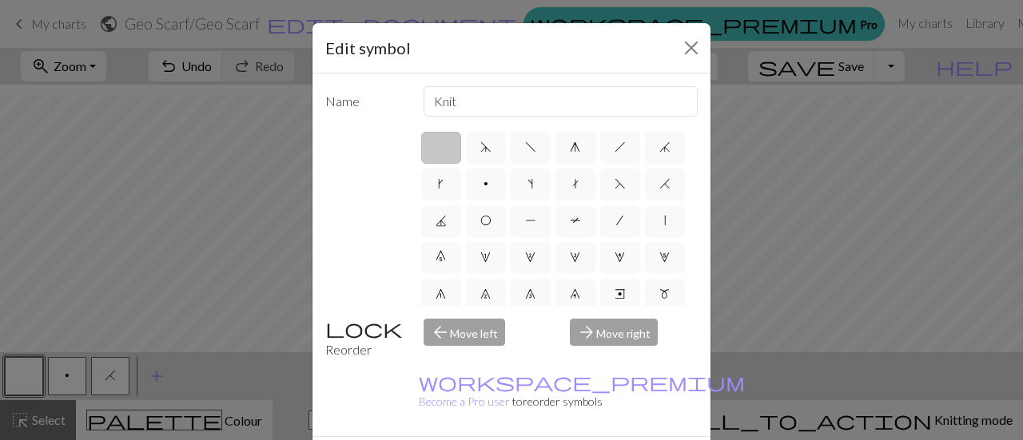
click at [428, 145] on label at bounding box center [441, 148] width 40 height 32
click at [441, 145] on input "radio" at bounding box center [446, 142] width 10 height 10
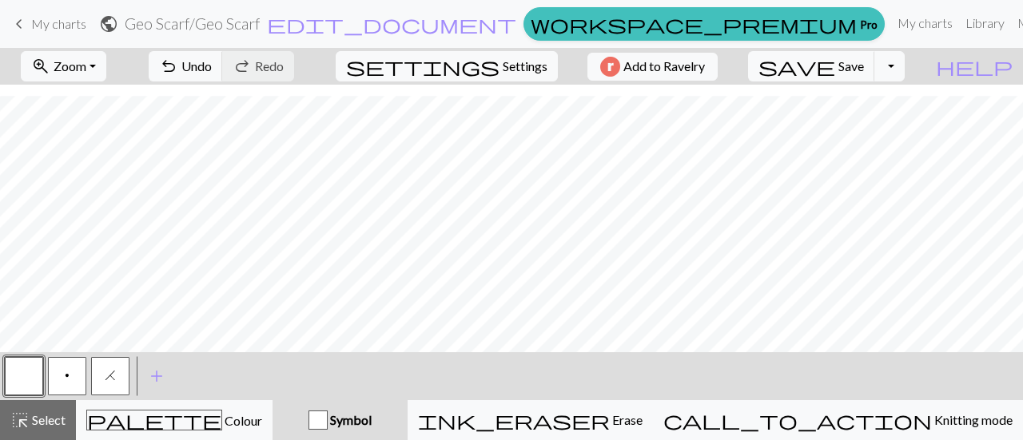
click at [99, 371] on button "H" at bounding box center [110, 376] width 38 height 38
click at [33, 372] on button "button" at bounding box center [24, 376] width 38 height 38
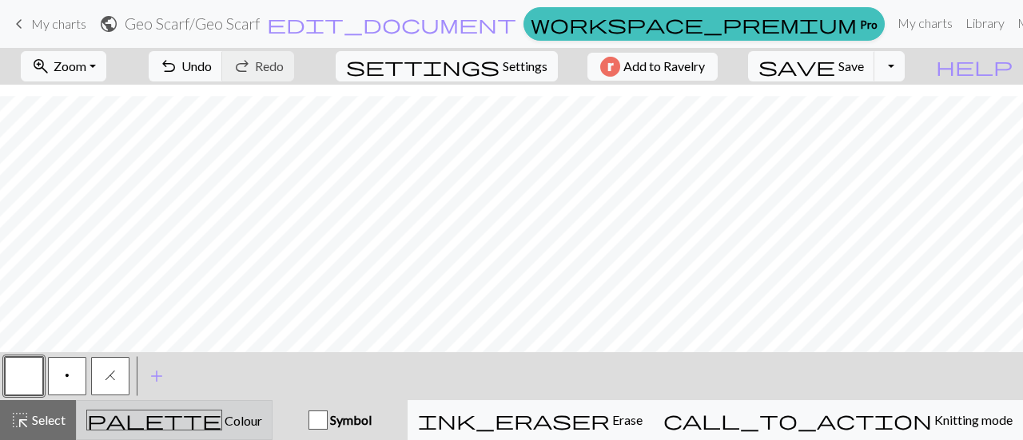
click at [222, 420] on span "Colour" at bounding box center [242, 420] width 40 height 15
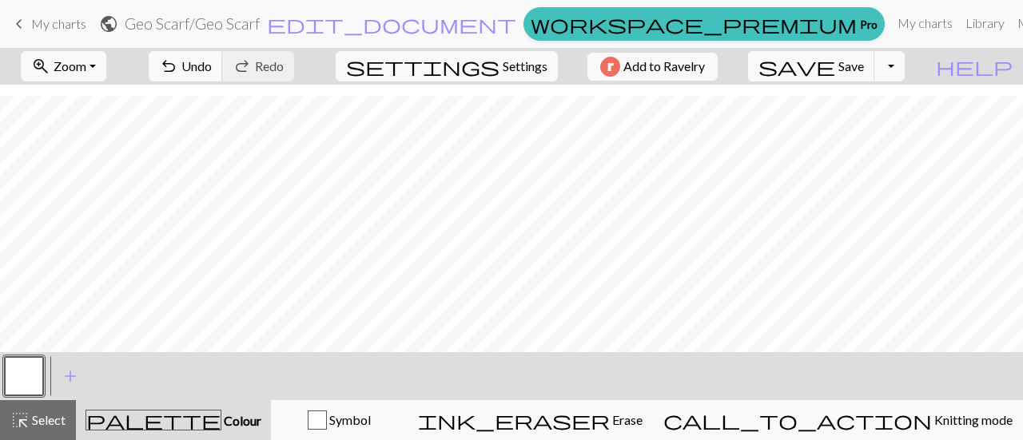
click at [38, 372] on button "button" at bounding box center [24, 376] width 38 height 38
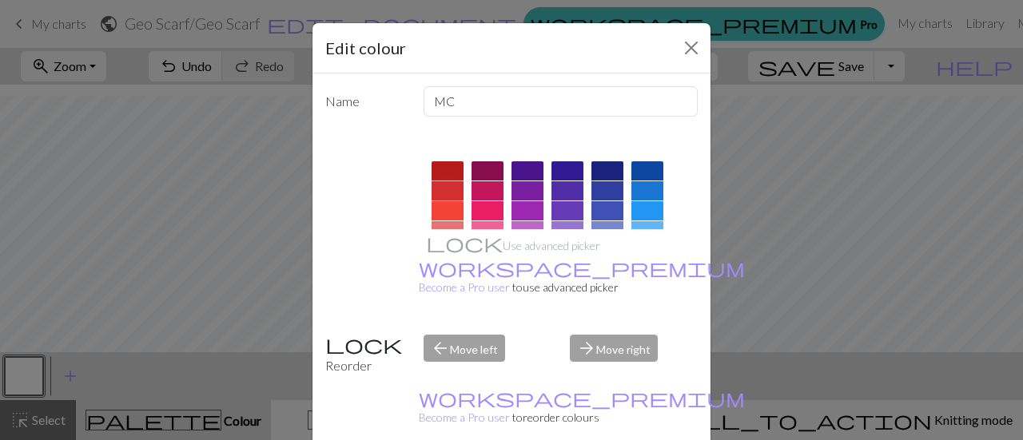
click at [444, 191] on div at bounding box center [448, 190] width 32 height 19
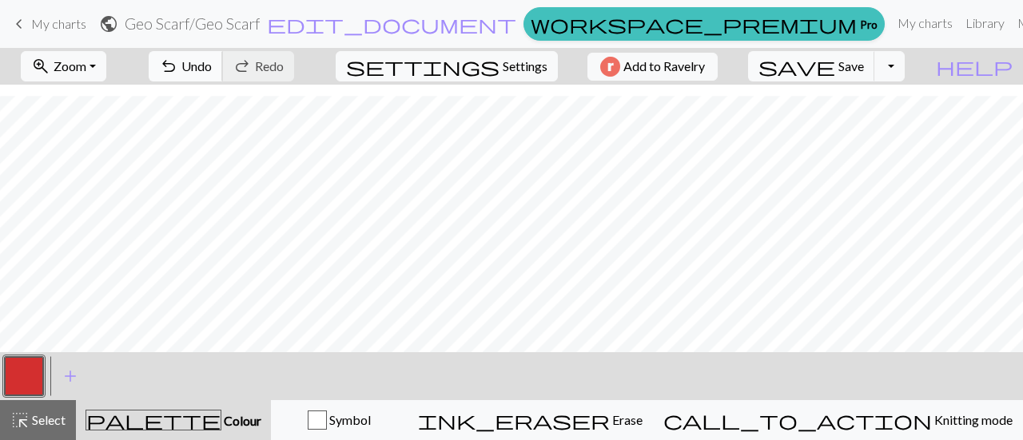
click at [212, 65] on span "Undo" at bounding box center [196, 65] width 30 height 15
